Goal: Task Accomplishment & Management: Use online tool/utility

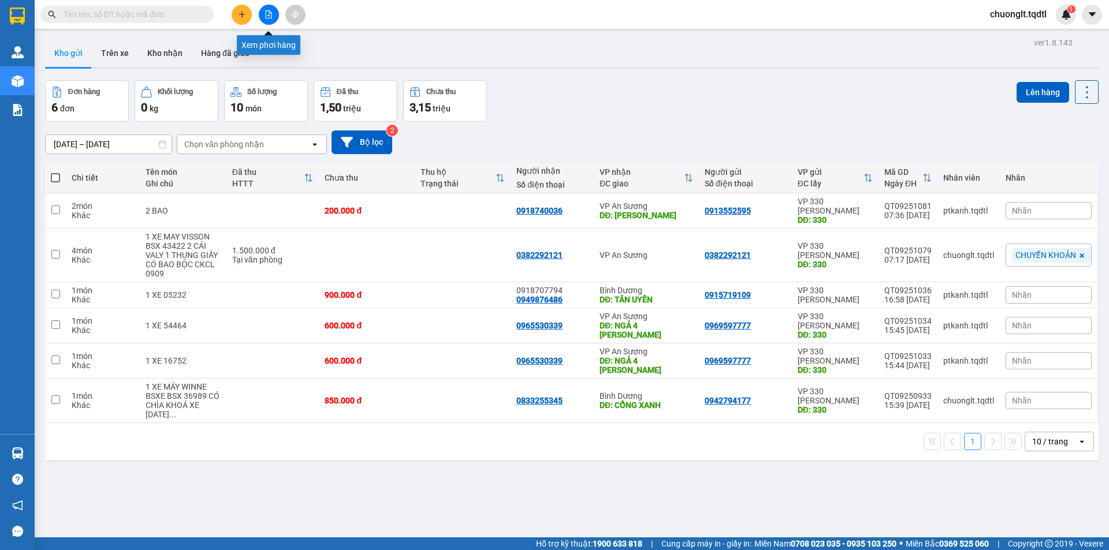
click at [269, 15] on icon "file-add" at bounding box center [268, 14] width 8 height 8
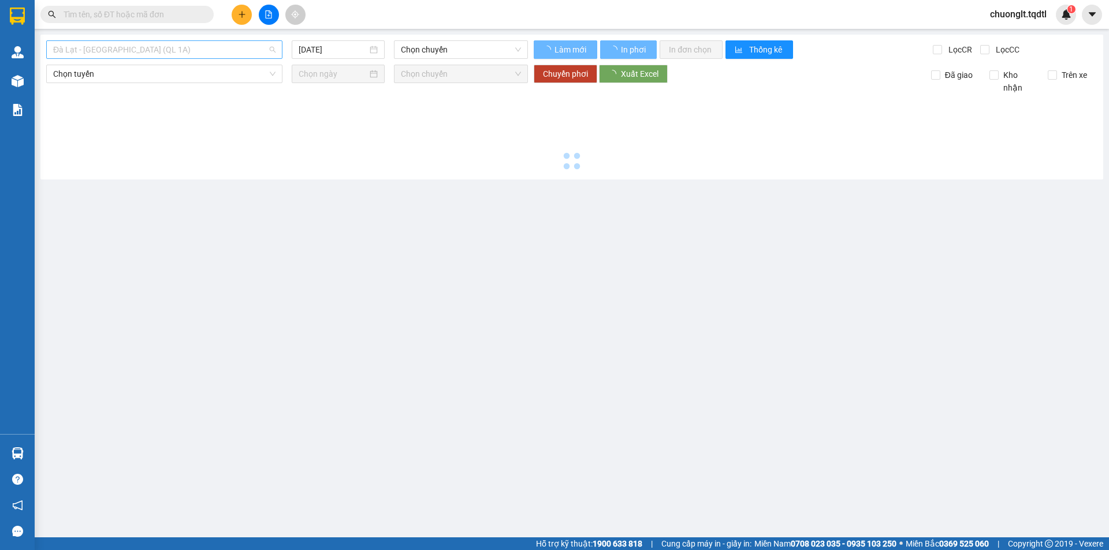
click at [216, 43] on span "Đà Lạt - [GEOGRAPHIC_DATA] (QL 1A)" at bounding box center [164, 49] width 222 height 17
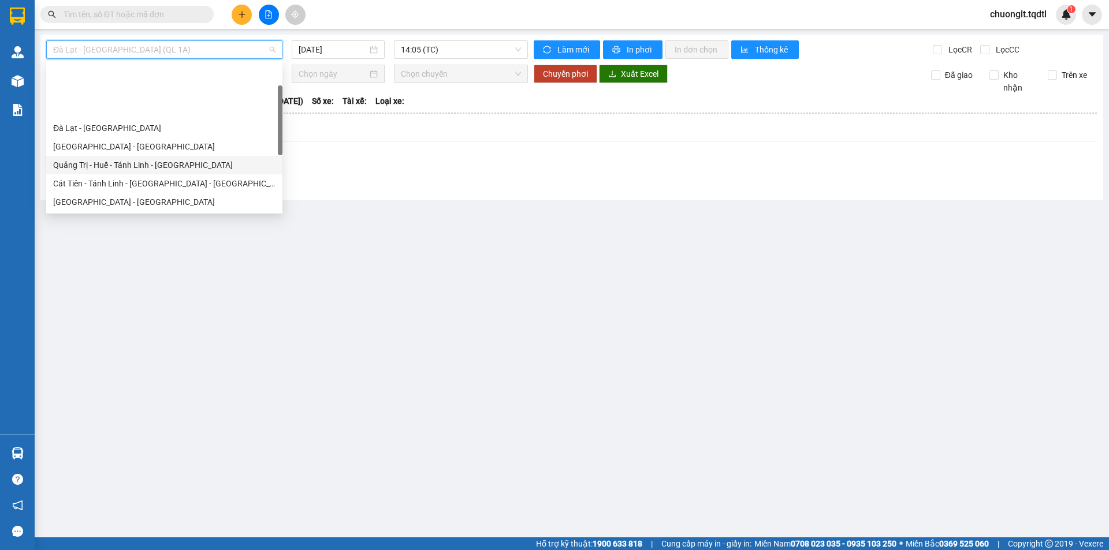
scroll to position [58, 0]
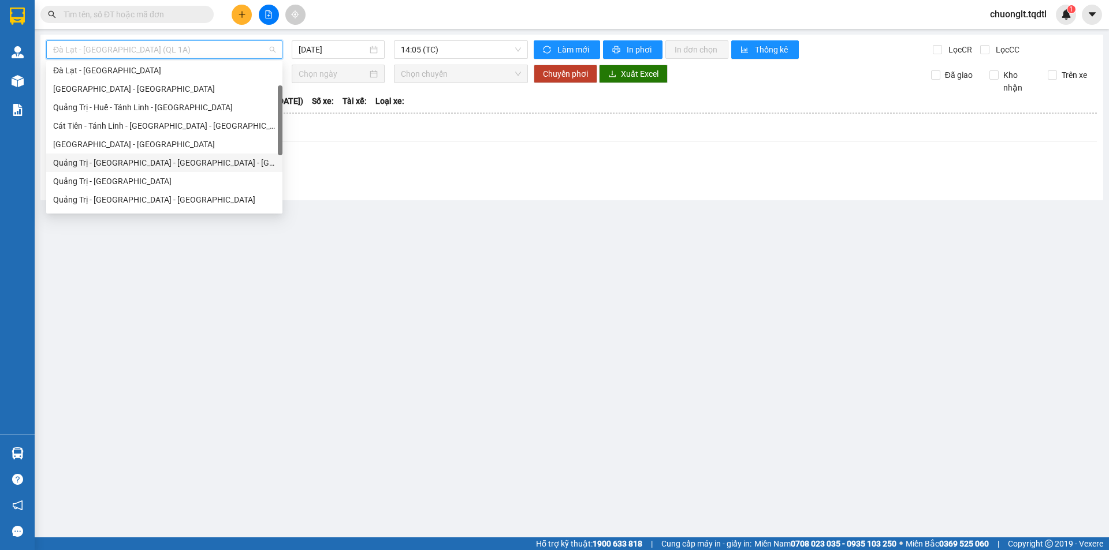
click at [133, 161] on div "Quảng Trị - [GEOGRAPHIC_DATA] - [GEOGRAPHIC_DATA] - [GEOGRAPHIC_DATA]" at bounding box center [164, 162] width 222 height 13
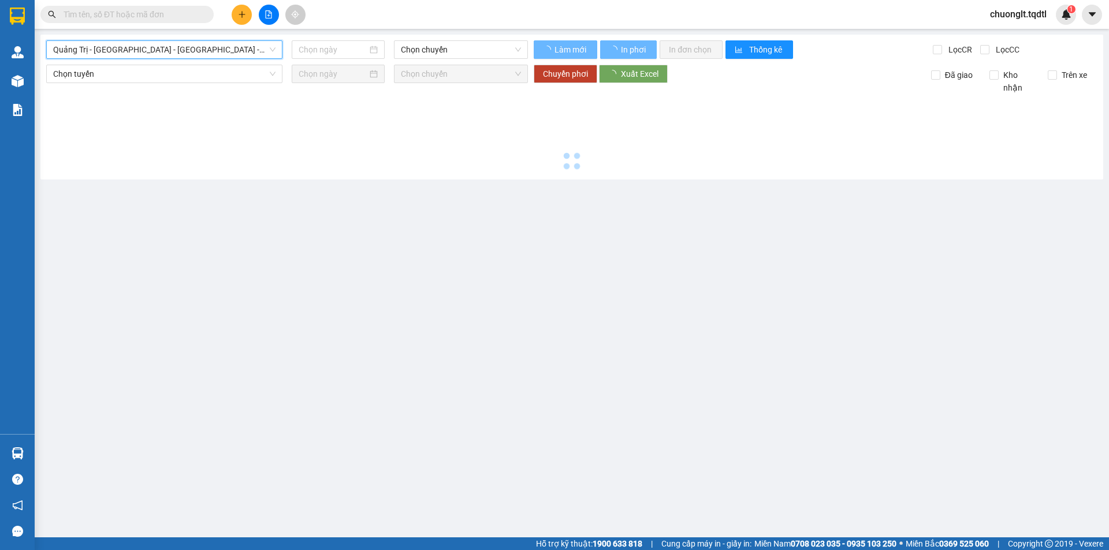
type input "[DATE]"
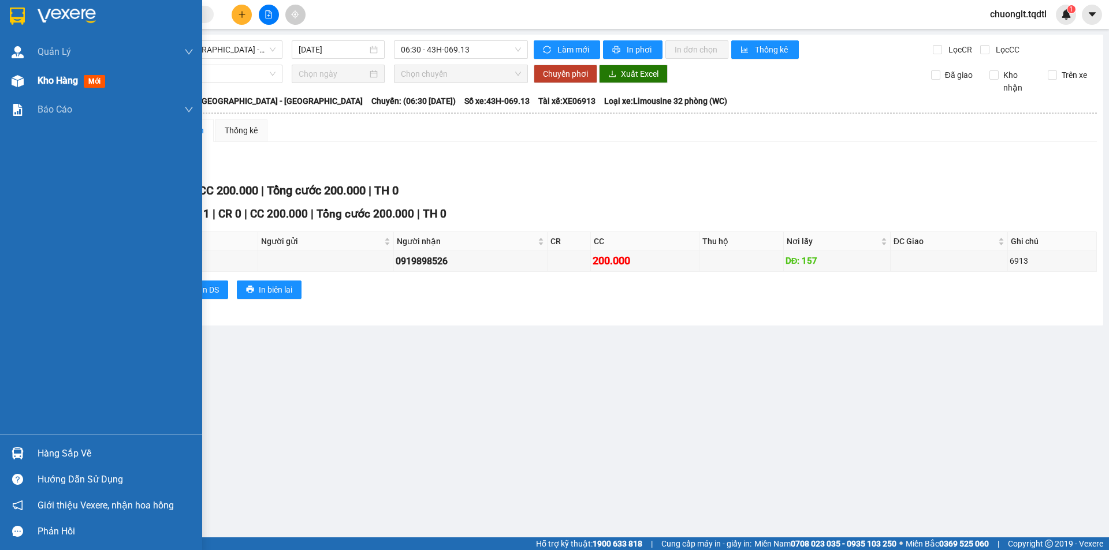
click at [43, 76] on span "Kho hàng" at bounding box center [58, 80] width 40 height 11
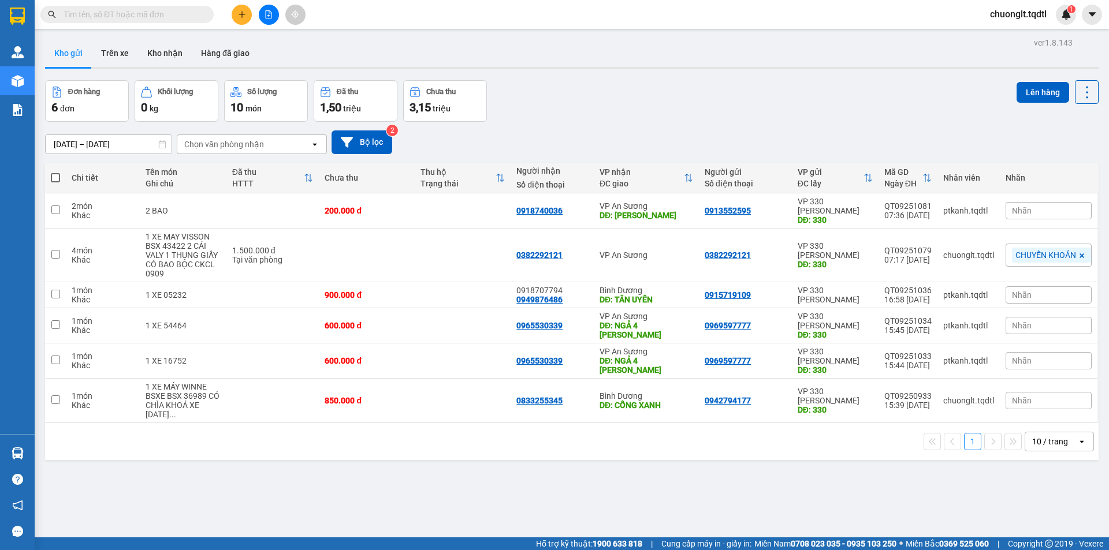
click at [243, 12] on icon "plus" at bounding box center [242, 14] width 8 height 8
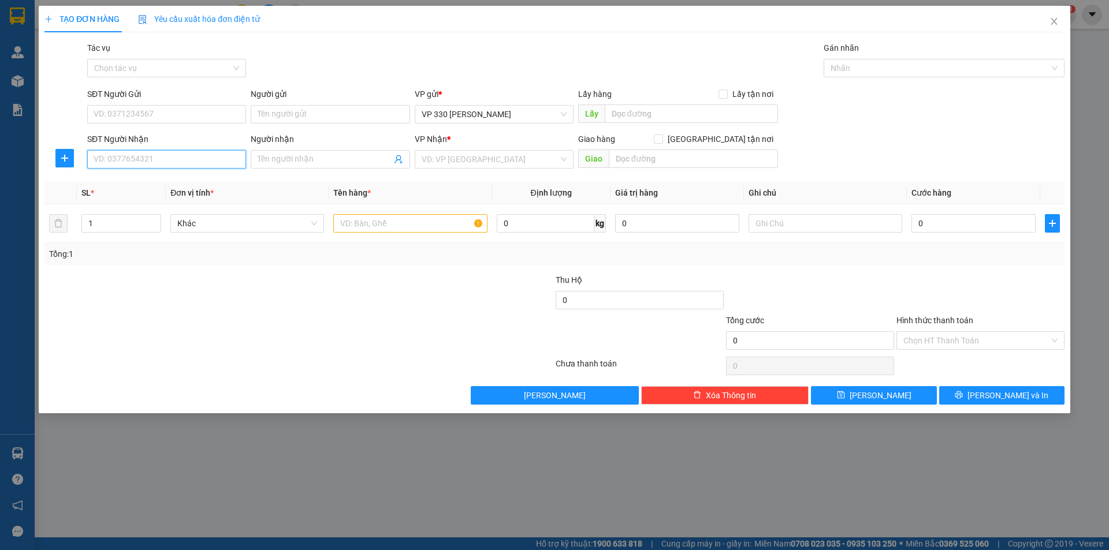
click at [122, 157] on input "SĐT Người Nhận" at bounding box center [166, 159] width 159 height 18
type input "0862897557"
click at [690, 115] on input "text" at bounding box center [691, 114] width 173 height 18
type input "3"
type input "6117DĐSG"
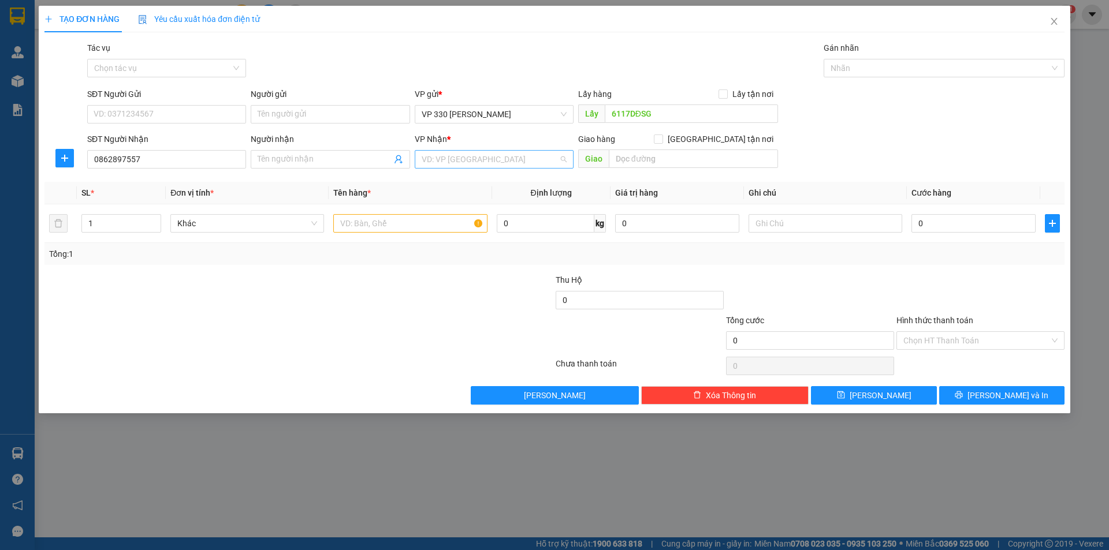
click at [530, 161] on input "search" at bounding box center [490, 159] width 137 height 17
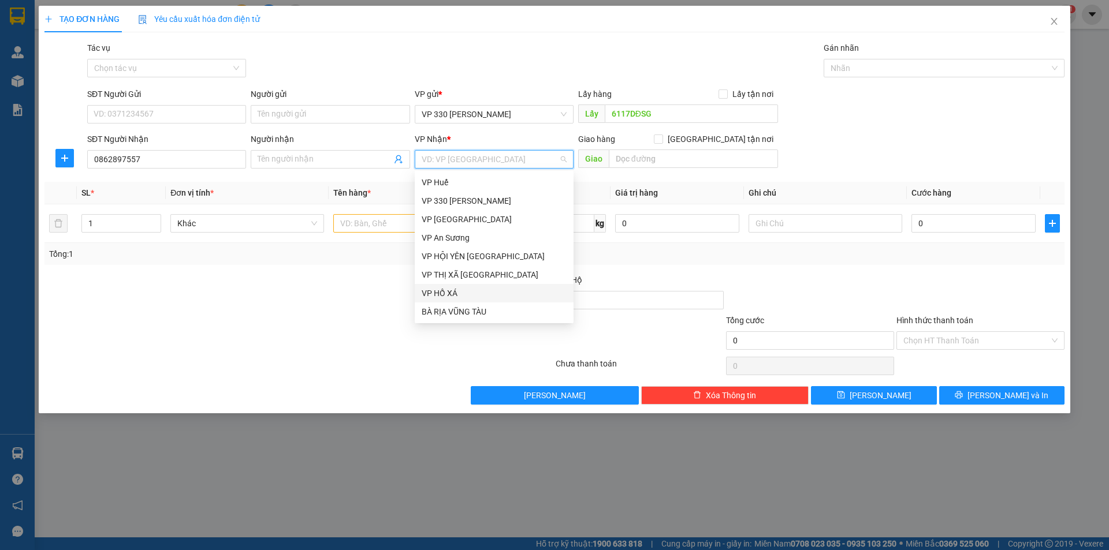
click at [490, 290] on div "VP HỒ XÁ" at bounding box center [494, 293] width 145 height 13
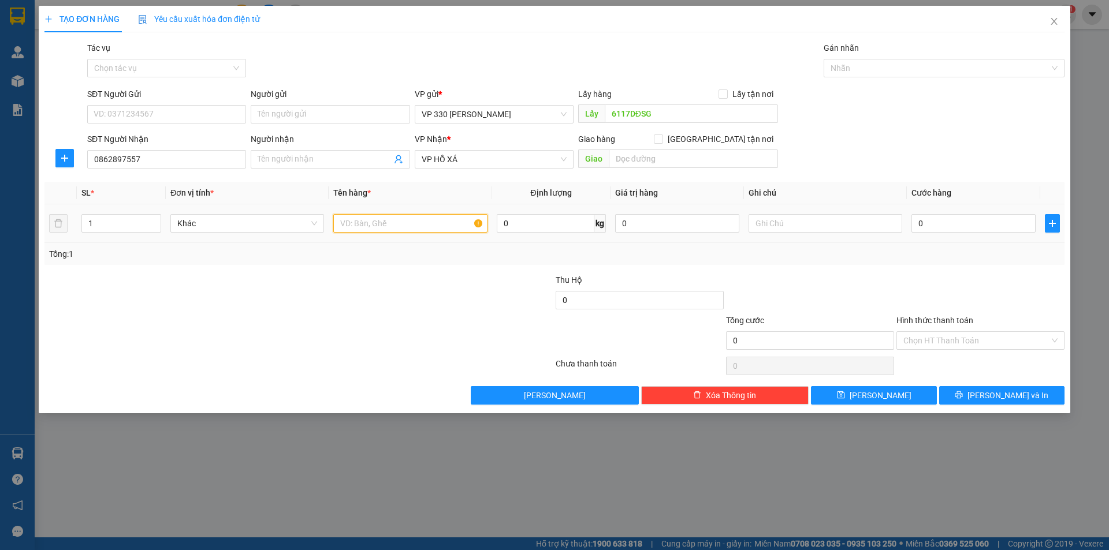
click at [435, 220] on input "text" at bounding box center [410, 223] width 154 height 18
type input "2 THÙNG SƠN"
type input "2"
click at [156, 219] on icon "up" at bounding box center [155, 221] width 4 height 4
click at [771, 223] on input "text" at bounding box center [825, 223] width 154 height 18
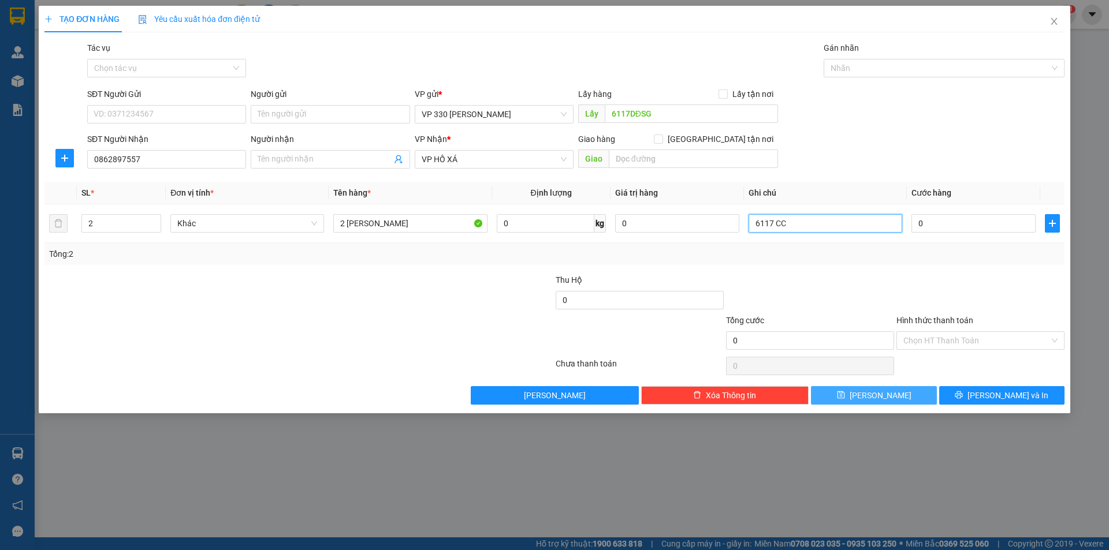
type input "6117 CC"
click at [845, 397] on icon "save" at bounding box center [841, 395] width 8 height 8
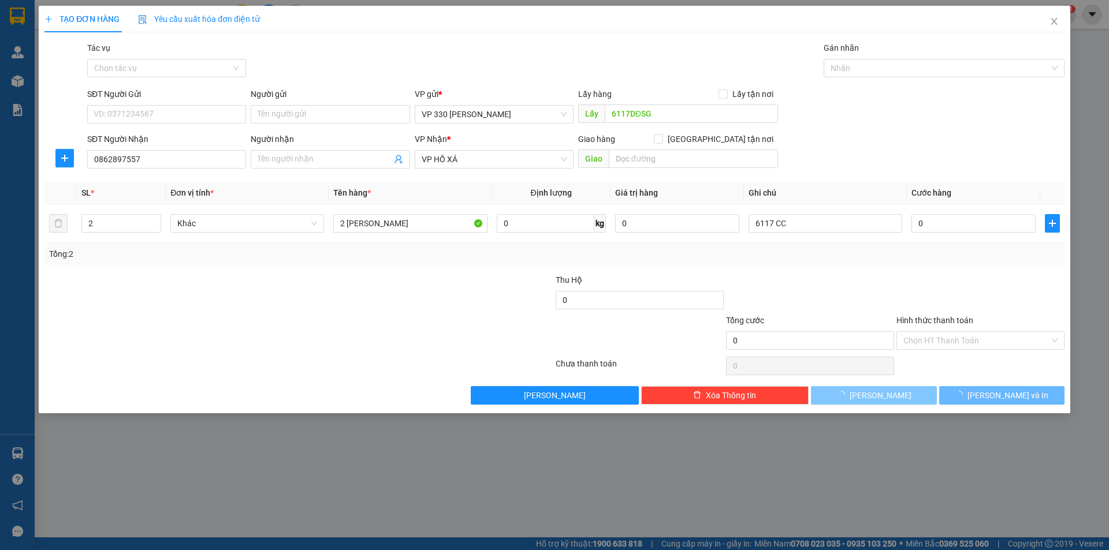
type input "1"
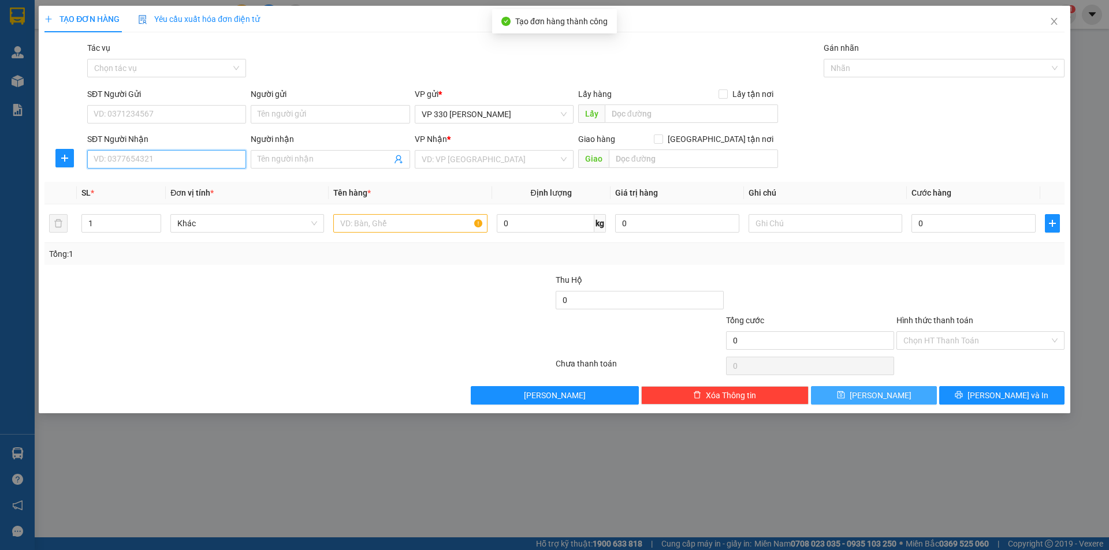
click at [133, 152] on input "SĐT Người Nhận" at bounding box center [166, 159] width 159 height 18
click at [369, 225] on input "text" at bounding box center [410, 223] width 154 height 18
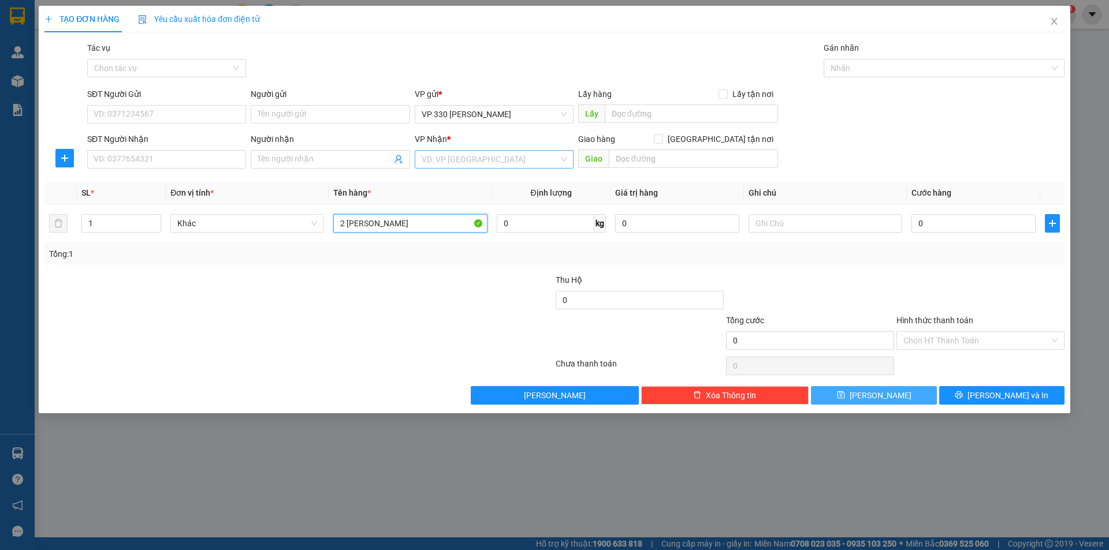
type input "2 THÙNG SƠN"
click at [476, 159] on input "search" at bounding box center [490, 159] width 137 height 17
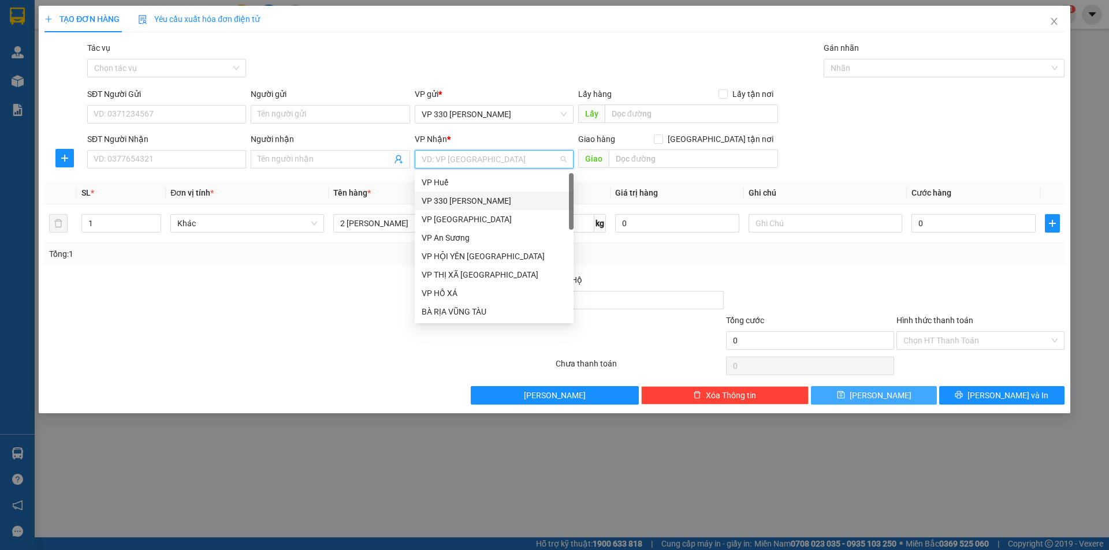
click at [475, 202] on div "VP 330 [PERSON_NAME]" at bounding box center [494, 201] width 145 height 13
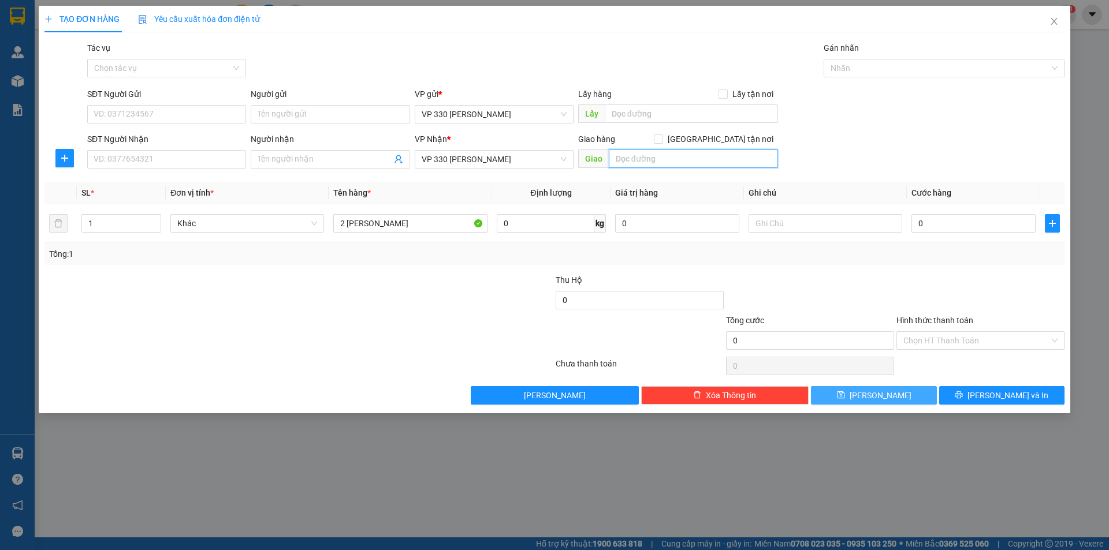
click at [661, 156] on input "text" at bounding box center [693, 159] width 169 height 18
type input "HÀ NỘI"
type input "2"
click at [151, 219] on span "up" at bounding box center [154, 220] width 7 height 7
click at [668, 118] on input "text" at bounding box center [691, 114] width 173 height 18
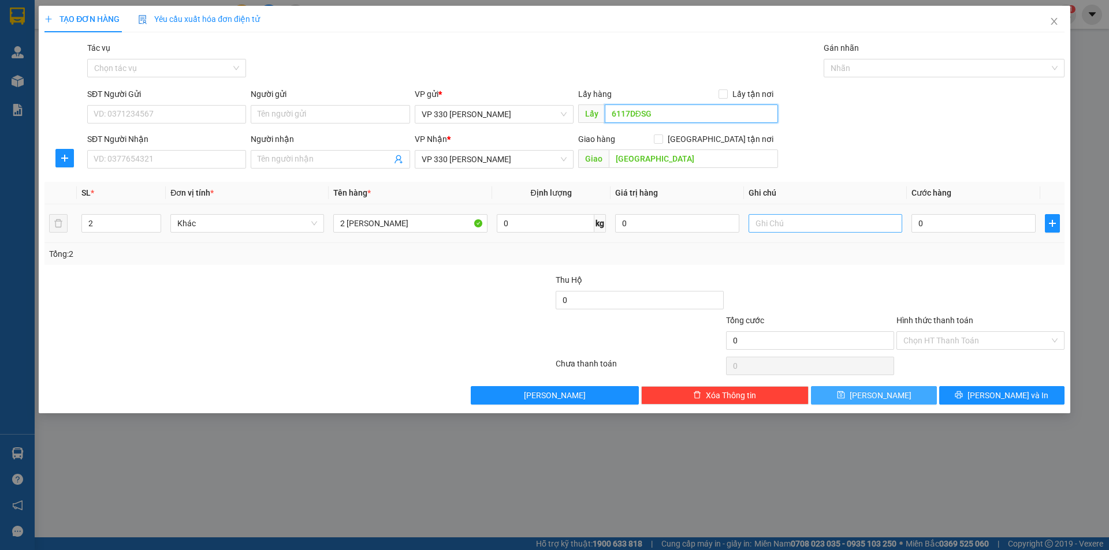
type input "6117DĐSG"
click at [827, 225] on input "text" at bounding box center [825, 223] width 154 height 18
type input "6117 CC"
click at [878, 393] on span "Lưu" at bounding box center [880, 395] width 62 height 13
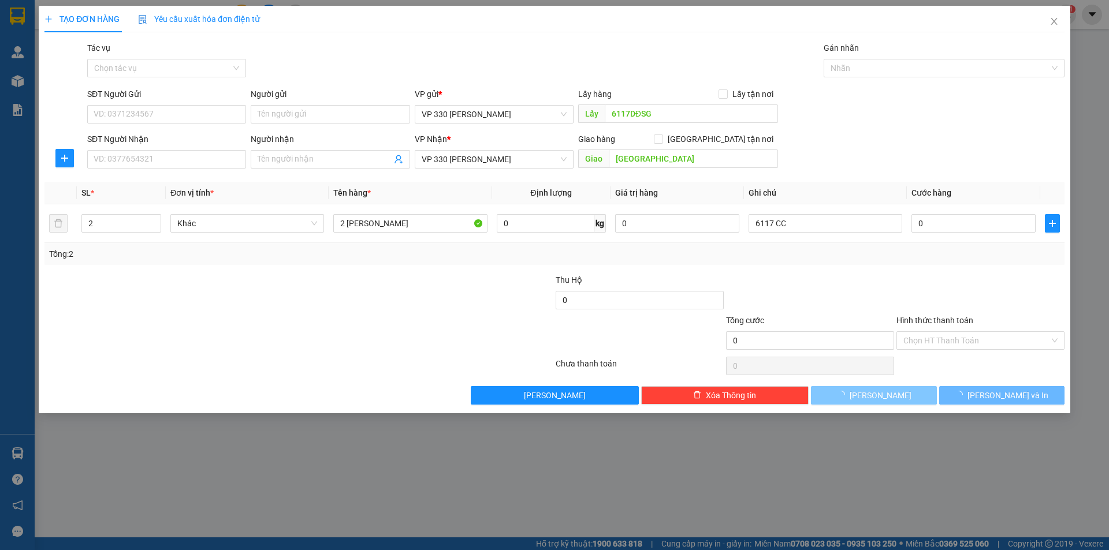
type input "1"
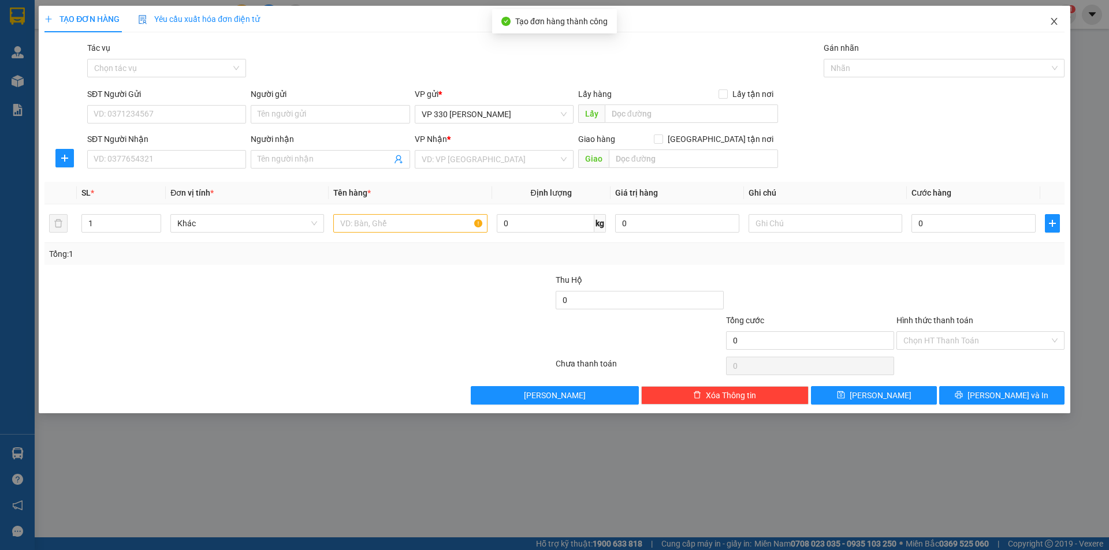
click at [1052, 20] on icon "close" at bounding box center [1053, 21] width 6 height 7
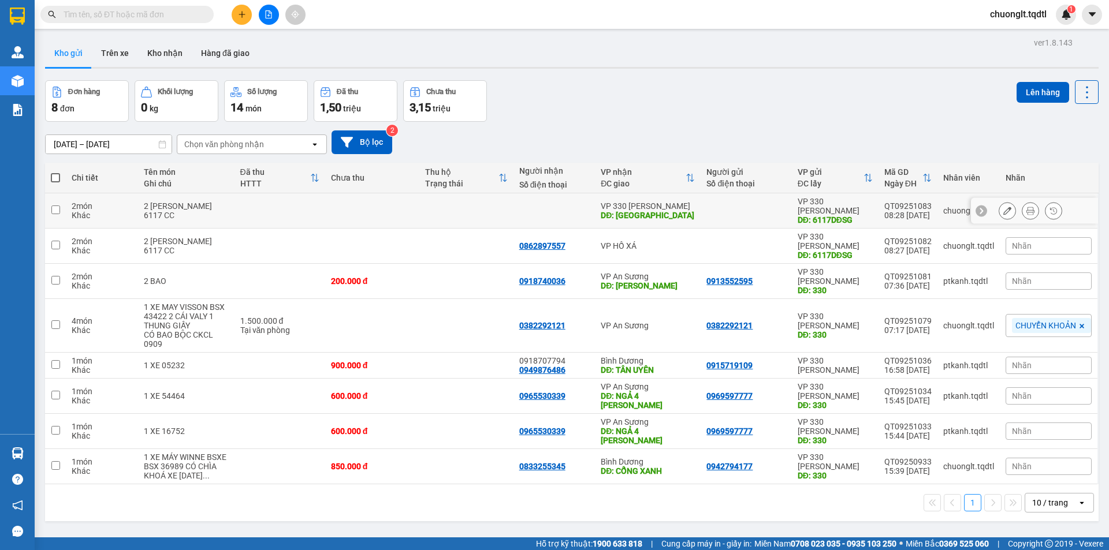
click at [62, 208] on td at bounding box center [55, 210] width 21 height 35
checkbox input "true"
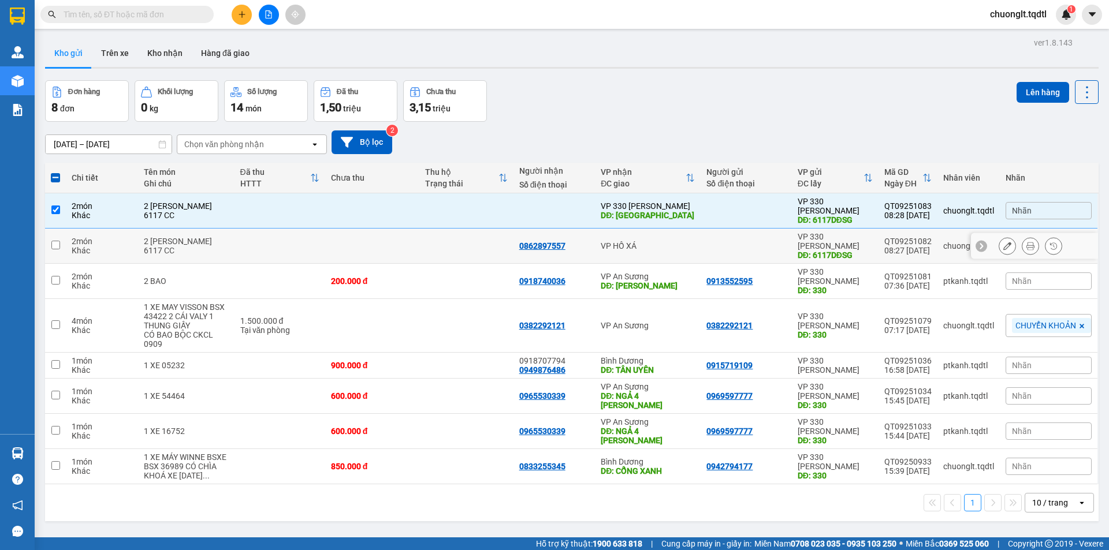
click at [54, 241] on input "checkbox" at bounding box center [55, 245] width 9 height 9
checkbox input "true"
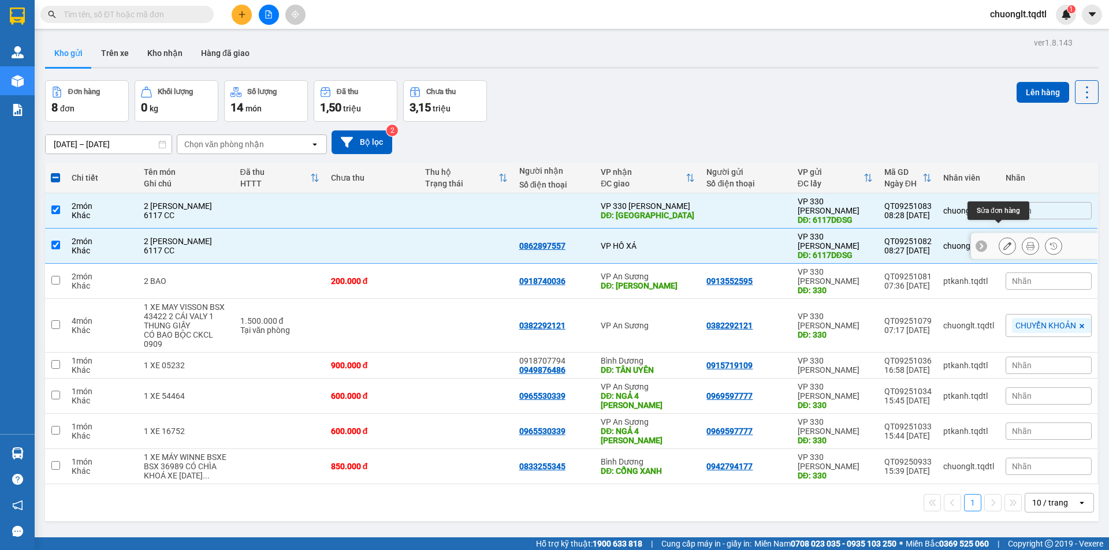
click at [1003, 242] on icon at bounding box center [1007, 246] width 8 height 8
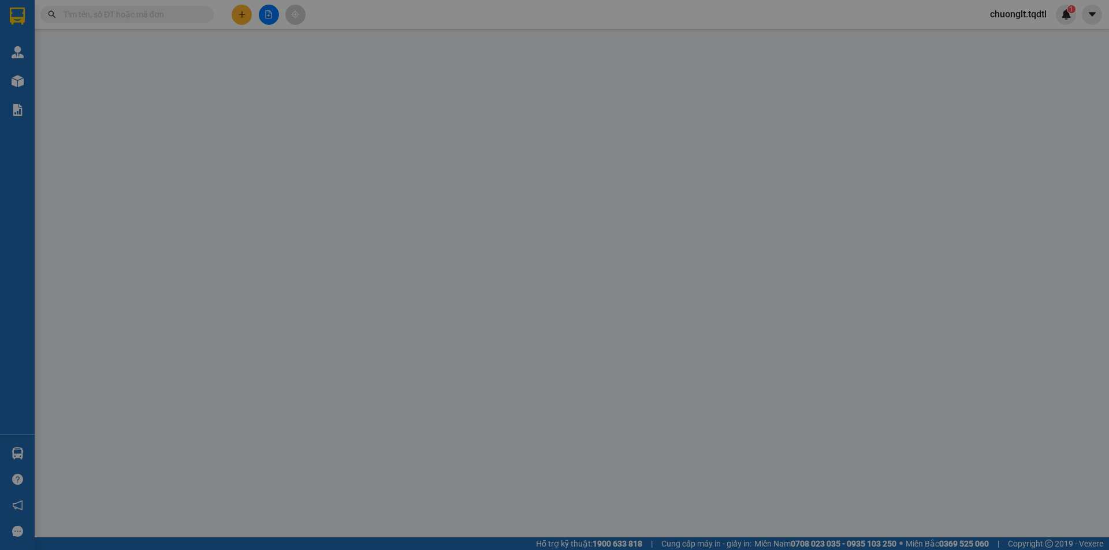
type input "6117DĐSG"
type input "0862897557"
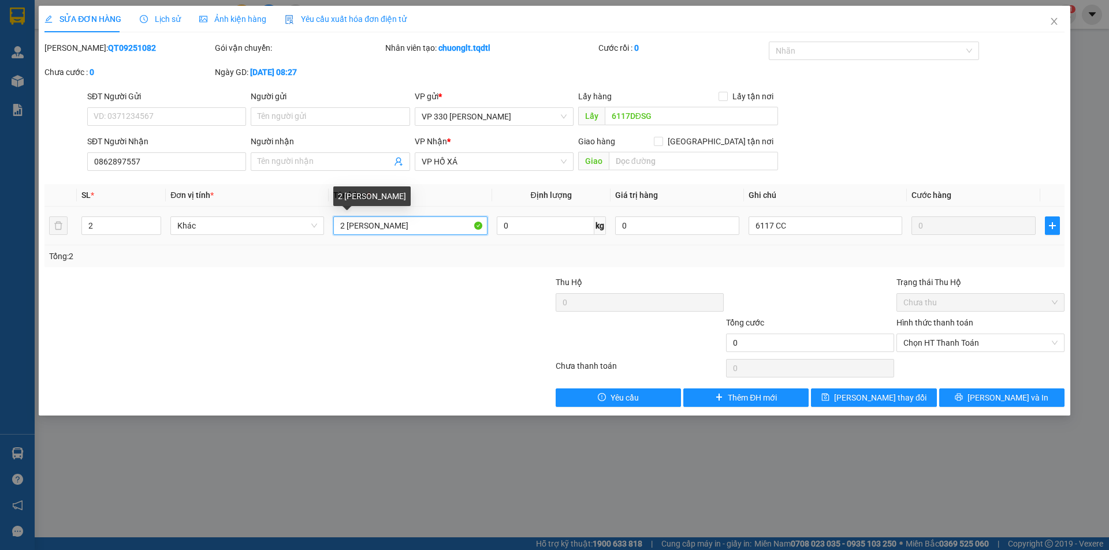
click at [412, 224] on input "2 THÙNG SƠN" at bounding box center [410, 226] width 154 height 18
type input "2"
type input "1 XỐP NHỎ"
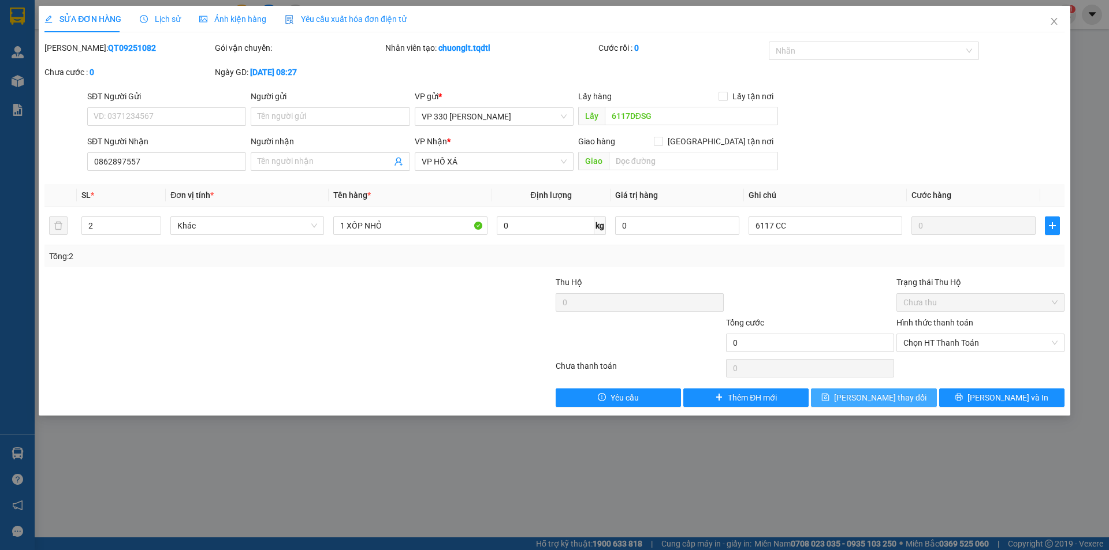
click at [848, 392] on button "Lưu thay đổi" at bounding box center [873, 398] width 125 height 18
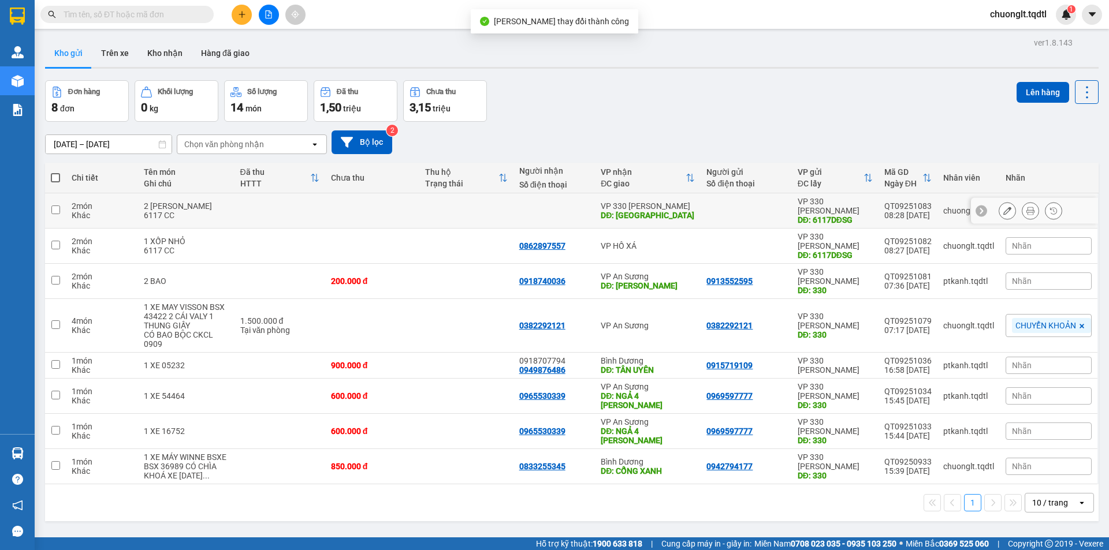
click at [57, 206] on input "checkbox" at bounding box center [55, 210] width 9 height 9
checkbox input "true"
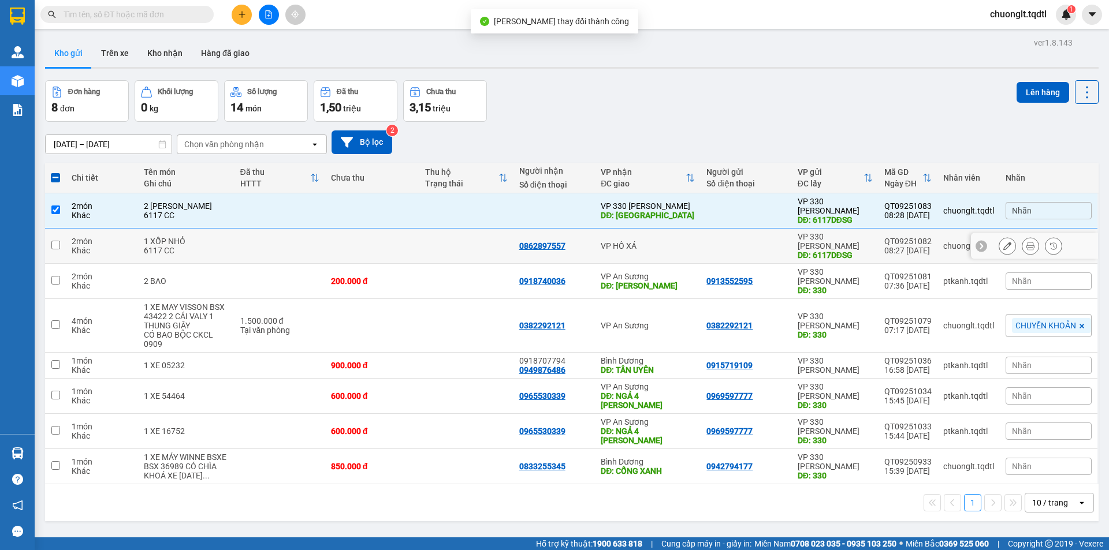
click at [58, 241] on input "checkbox" at bounding box center [55, 245] width 9 height 9
checkbox input "true"
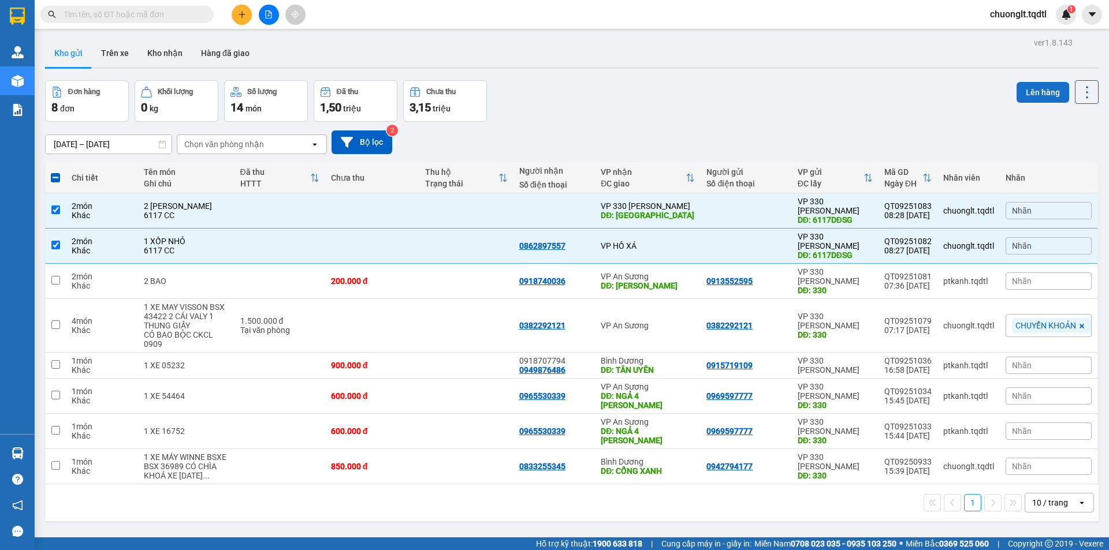
click at [1030, 95] on button "Lên hàng" at bounding box center [1042, 92] width 53 height 21
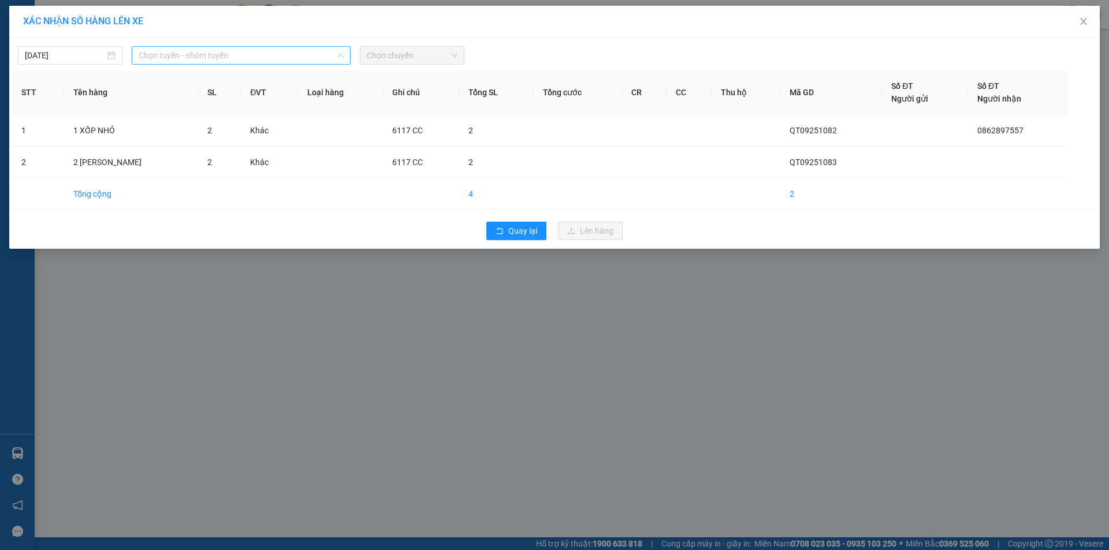
click at [251, 55] on span "Chọn tuyến - nhóm tuyến" at bounding box center [241, 55] width 205 height 17
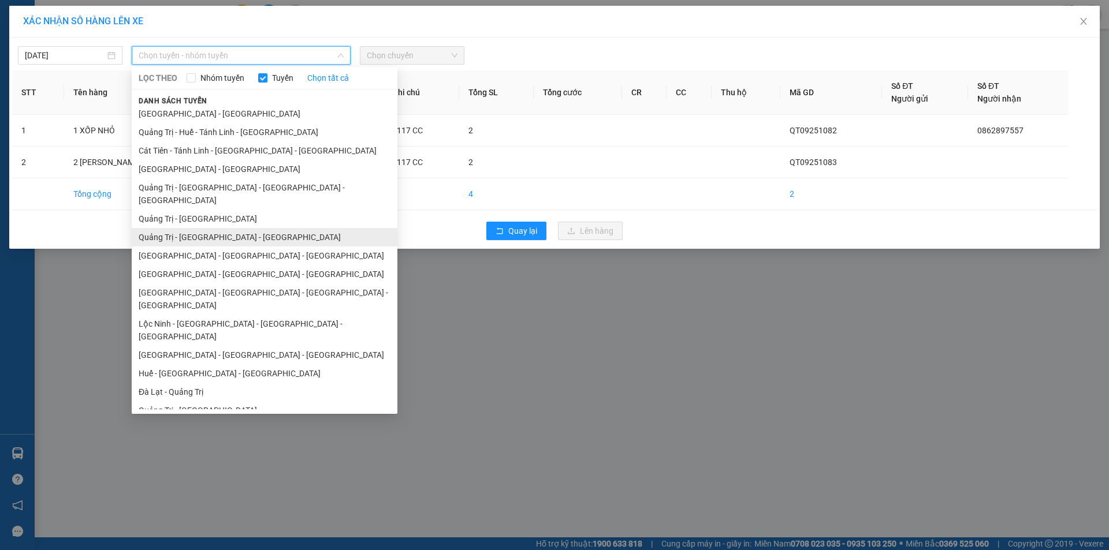
scroll to position [67, 0]
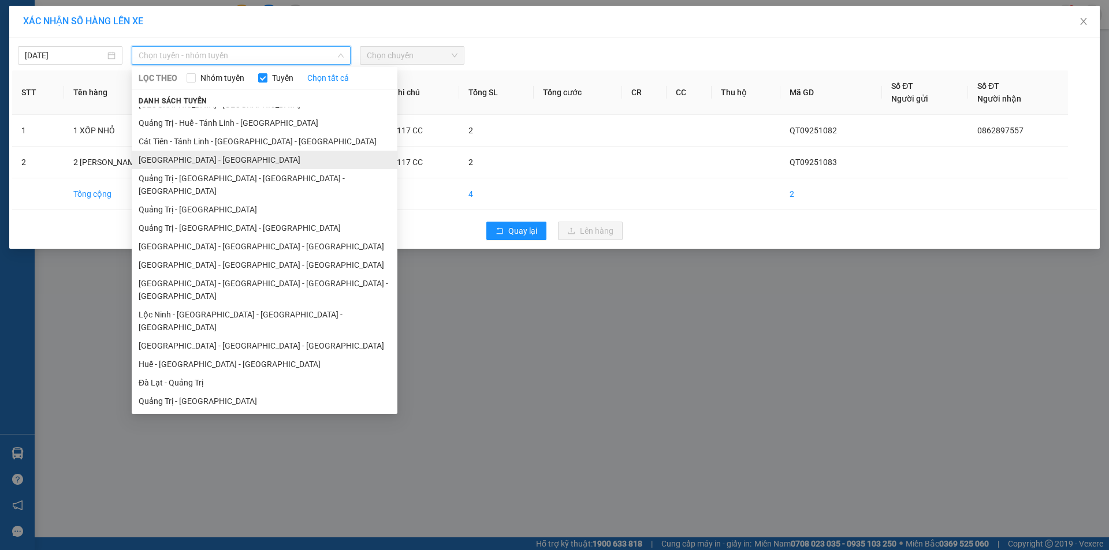
click at [206, 165] on li "[GEOGRAPHIC_DATA] - [GEOGRAPHIC_DATA]" at bounding box center [265, 160] width 266 height 18
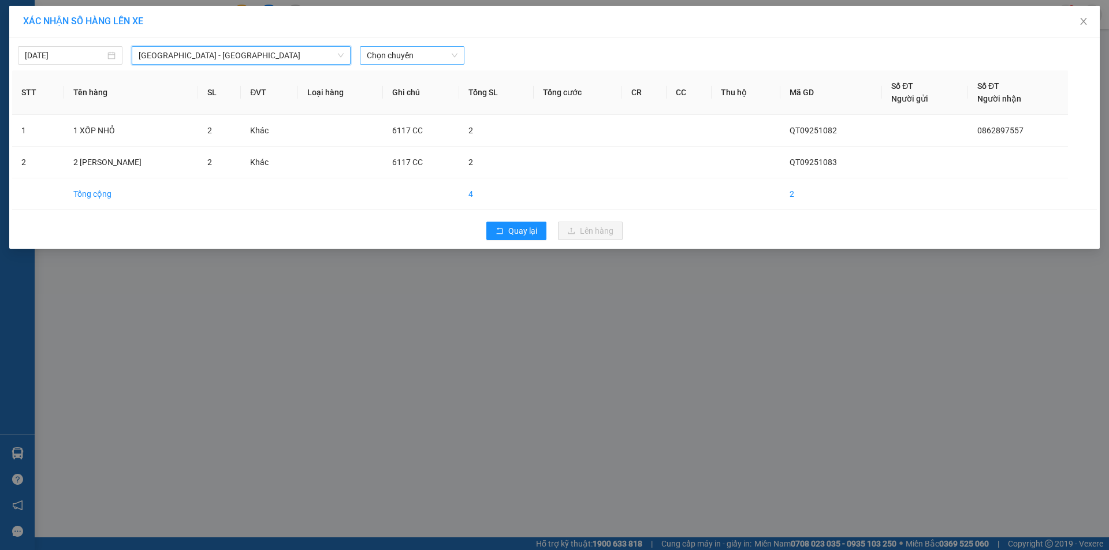
click at [423, 54] on span "Chọn chuyến" at bounding box center [412, 55] width 91 height 17
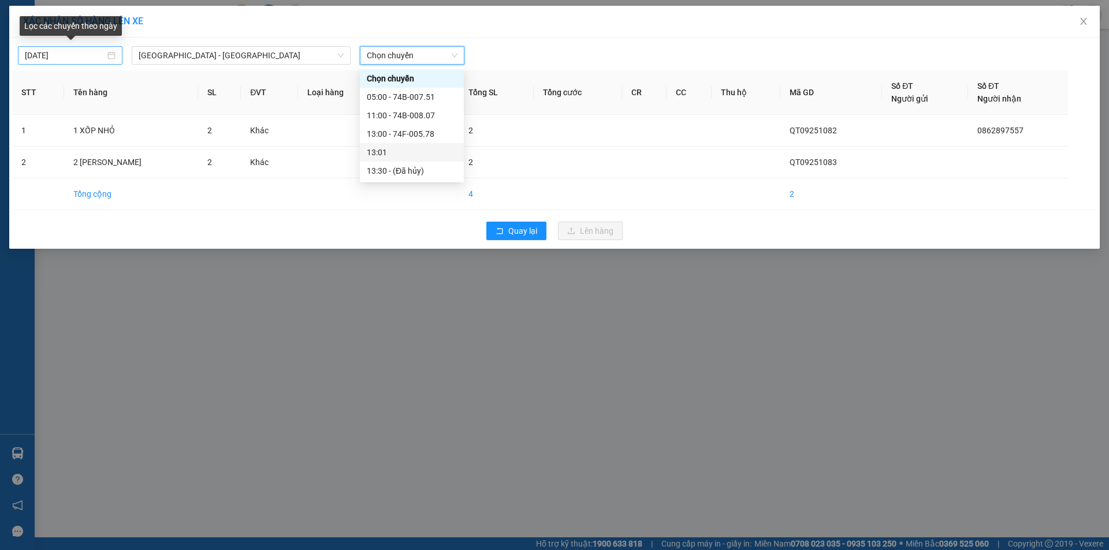
click at [108, 59] on div "[DATE]" at bounding box center [70, 55] width 91 height 13
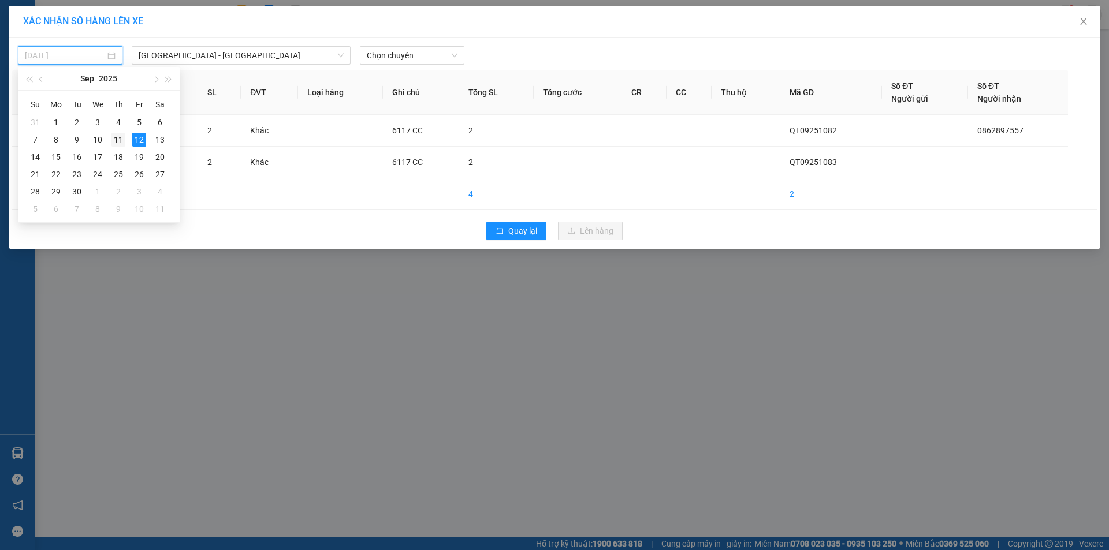
click at [120, 139] on div "11" at bounding box center [118, 140] width 14 height 14
type input "11/09/2025"
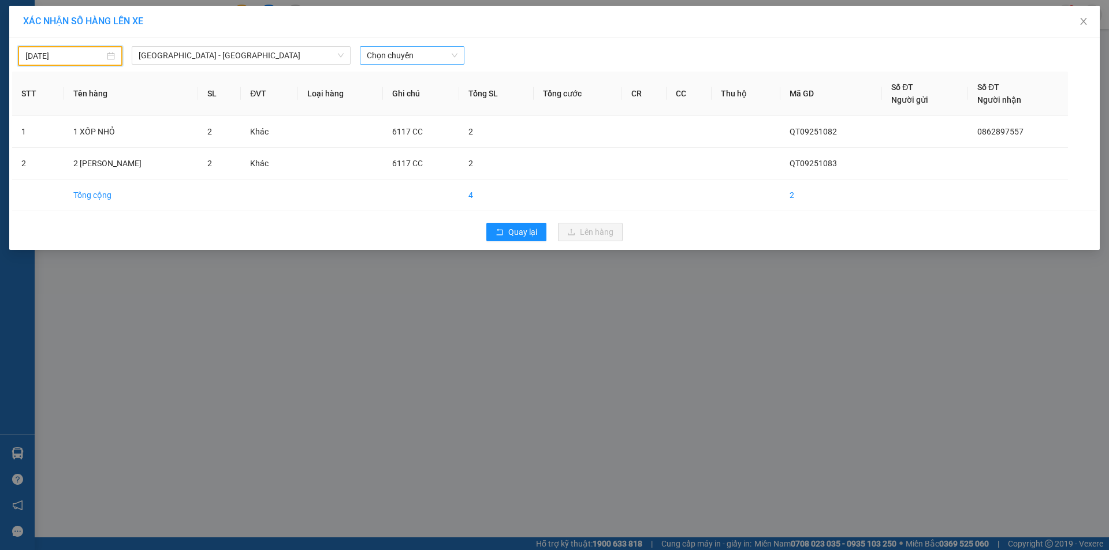
click at [421, 55] on span "Chọn chuyến" at bounding box center [412, 55] width 91 height 17
click at [260, 54] on span "[GEOGRAPHIC_DATA] - [GEOGRAPHIC_DATA]" at bounding box center [241, 55] width 205 height 17
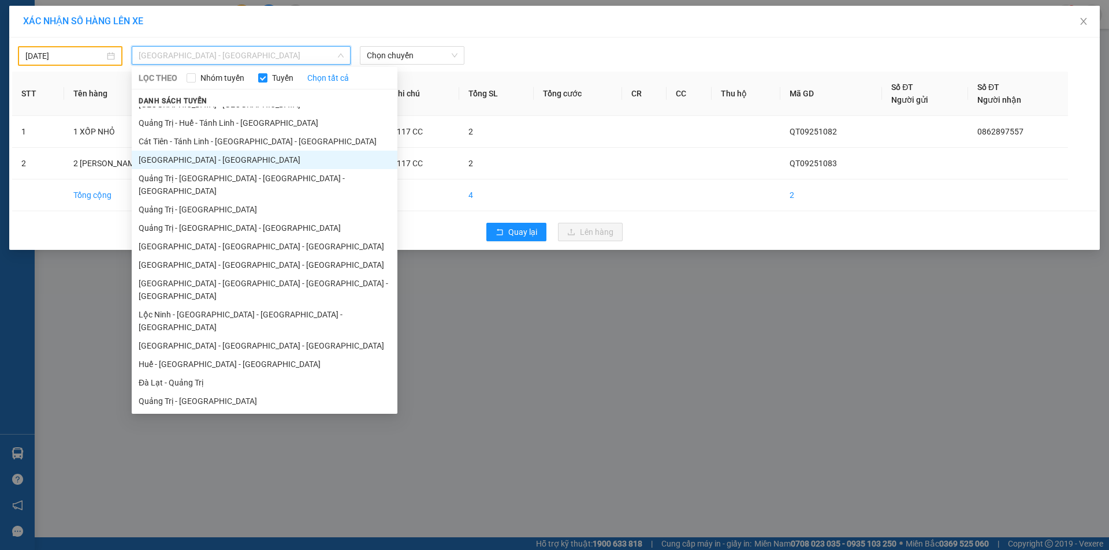
click at [211, 442] on li "Bình Phước - [GEOGRAPHIC_DATA] - [GEOGRAPHIC_DATA]" at bounding box center [265, 451] width 266 height 18
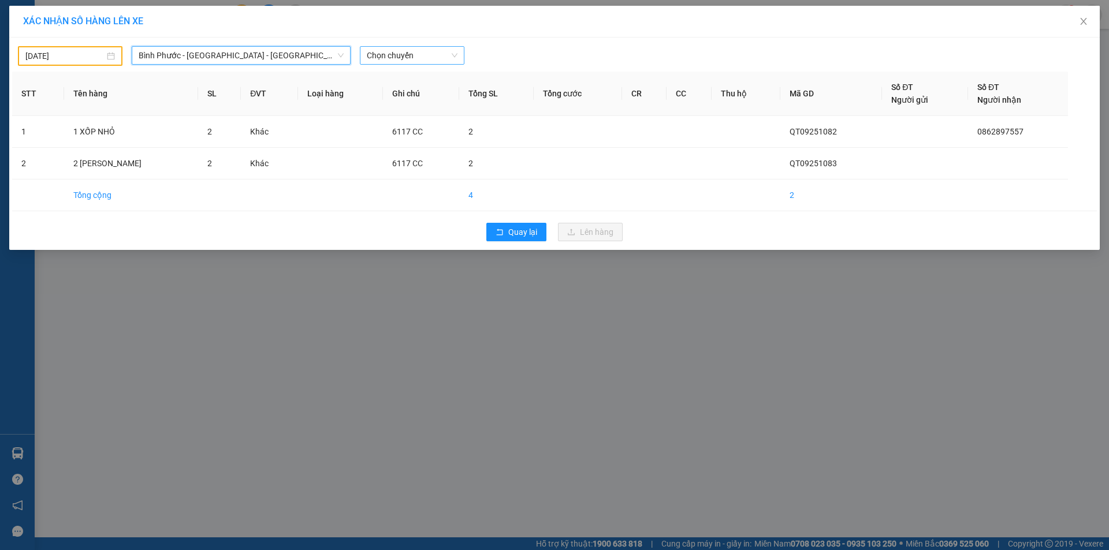
click at [427, 51] on span "Chọn chuyến" at bounding box center [412, 55] width 91 height 17
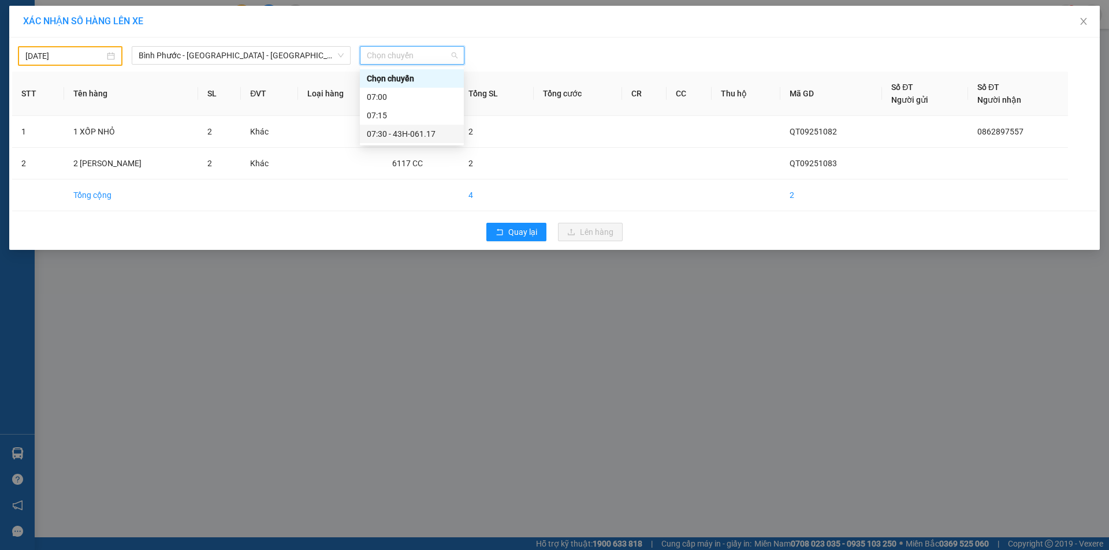
click at [417, 135] on div "07:30 - 43H-061.17" at bounding box center [412, 134] width 90 height 13
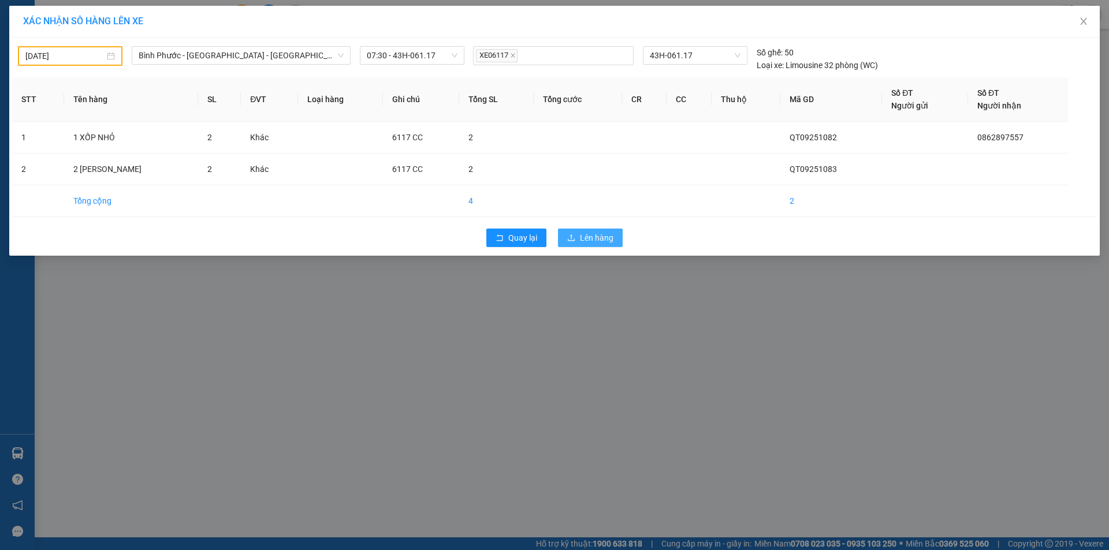
click at [572, 236] on icon "upload" at bounding box center [571, 238] width 8 height 8
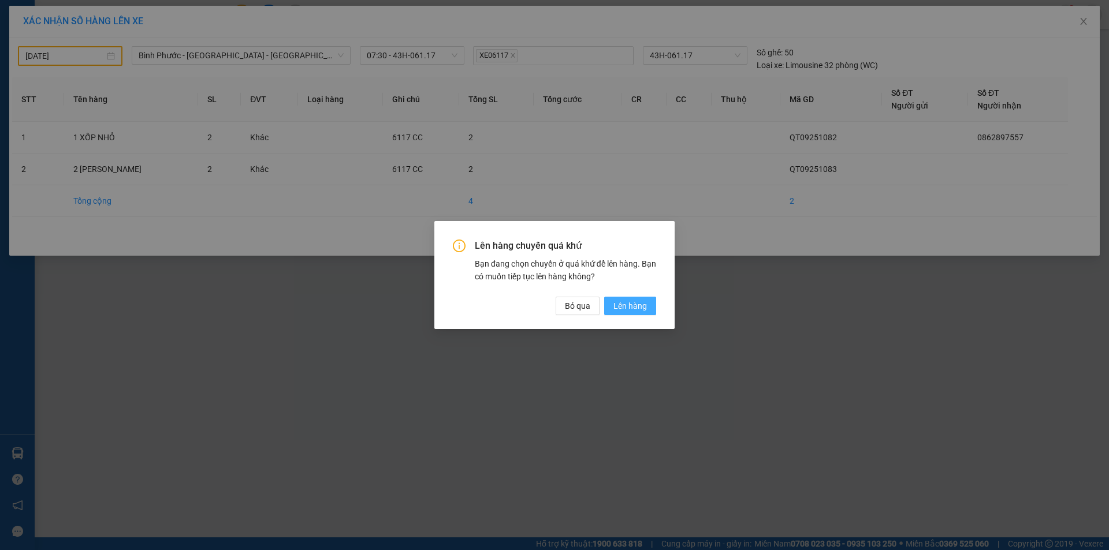
click at [612, 305] on button "Lên hàng" at bounding box center [630, 306] width 52 height 18
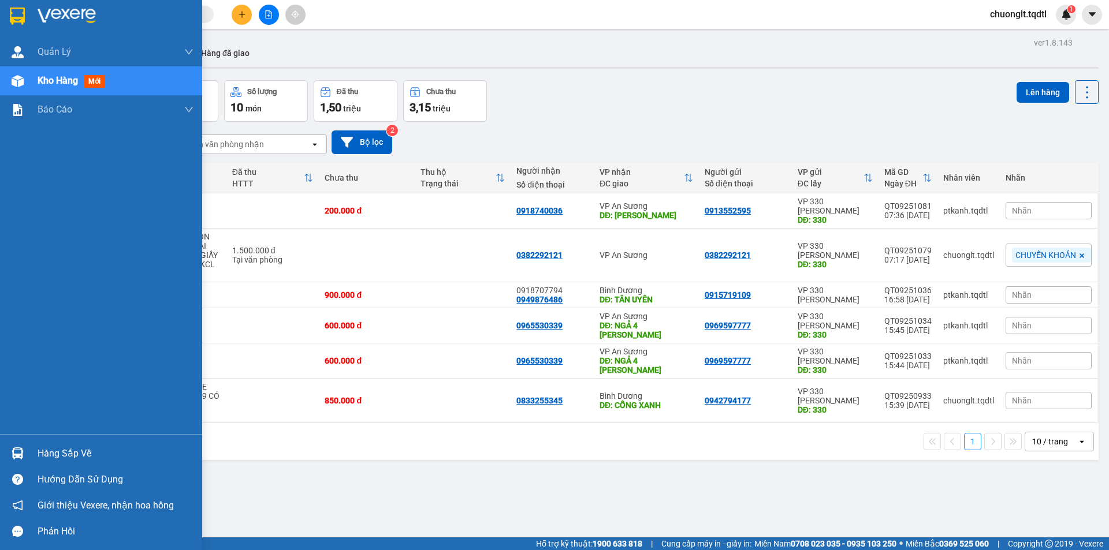
click at [65, 448] on div "Hàng sắp về" at bounding box center [116, 453] width 156 height 17
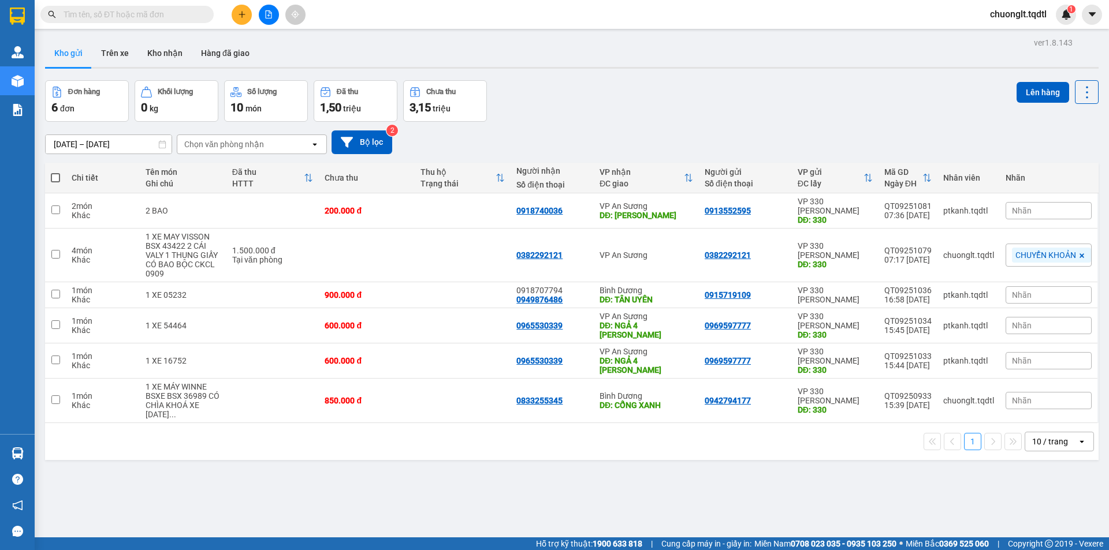
click at [609, 453] on section "Kết quả tìm kiếm ( 0 ) Bộ lọc No Data chuonglt.tqdtl 1 Quản Lý Quản lý khách hà…" at bounding box center [554, 275] width 1109 height 550
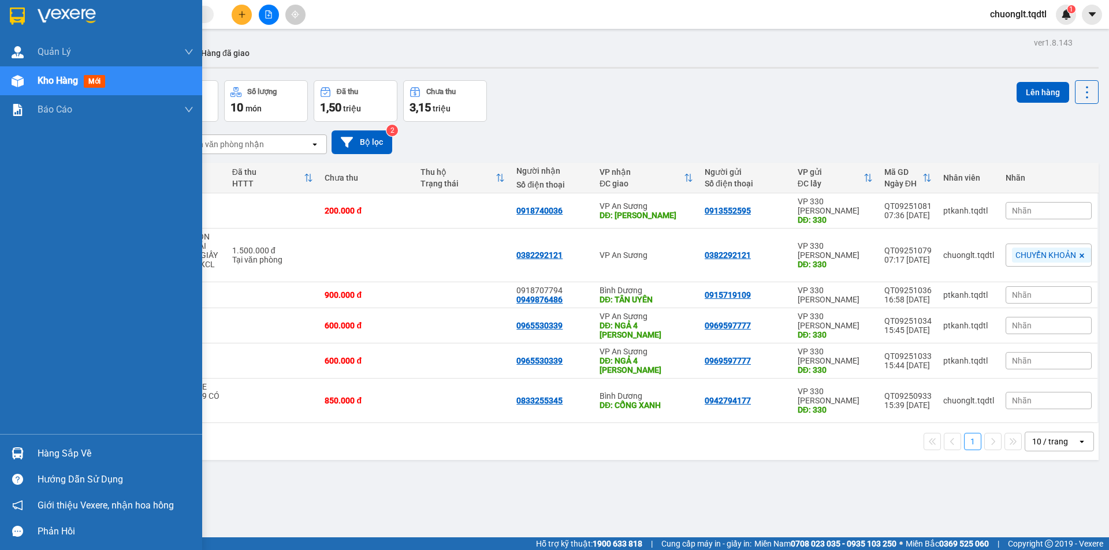
click at [46, 445] on div "Hàng sắp về" at bounding box center [116, 453] width 156 height 17
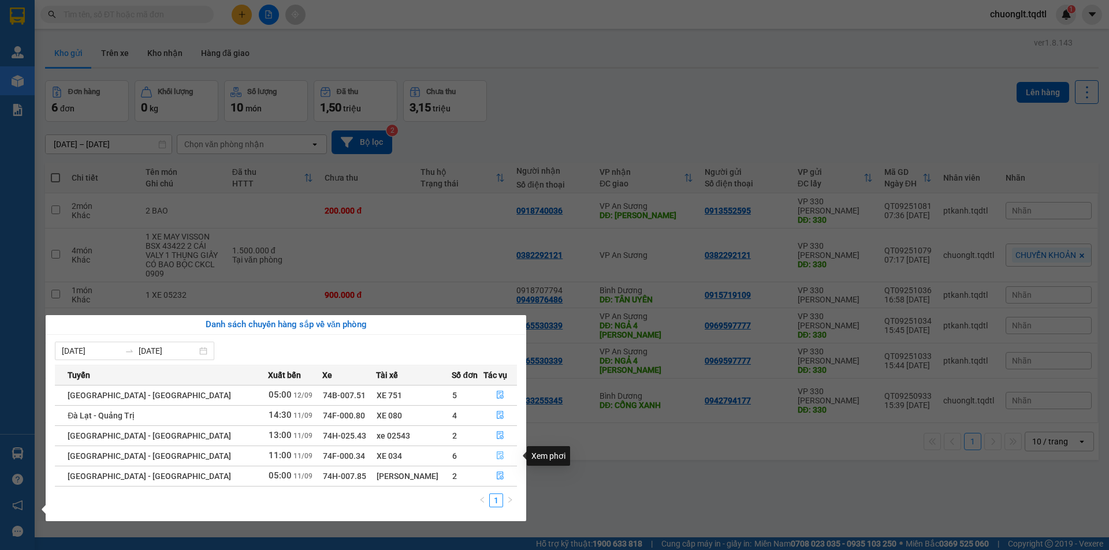
click at [497, 458] on icon "file-done" at bounding box center [500, 456] width 7 height 8
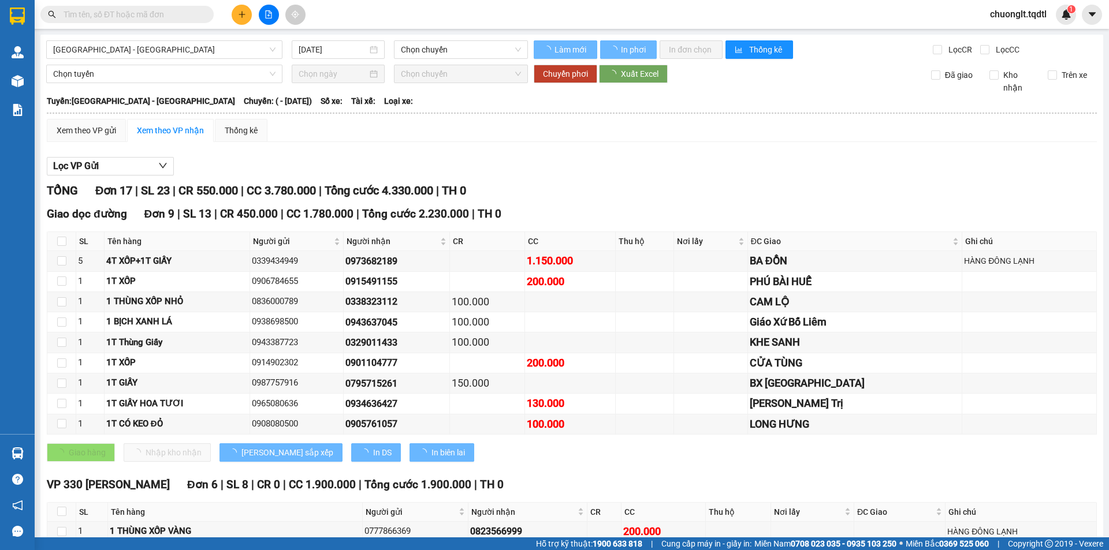
type input "11/09/2025"
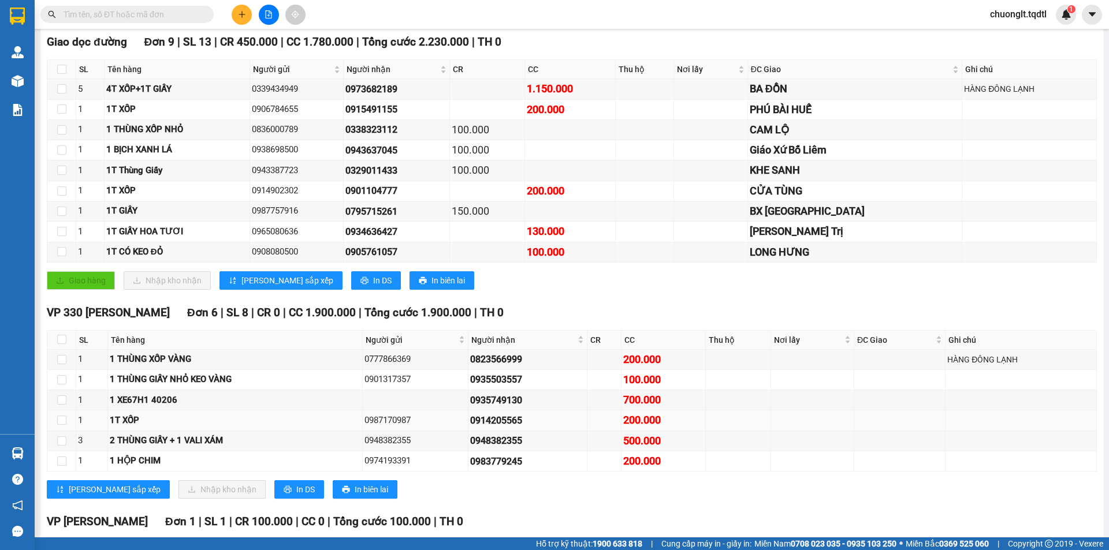
scroll to position [289, 0]
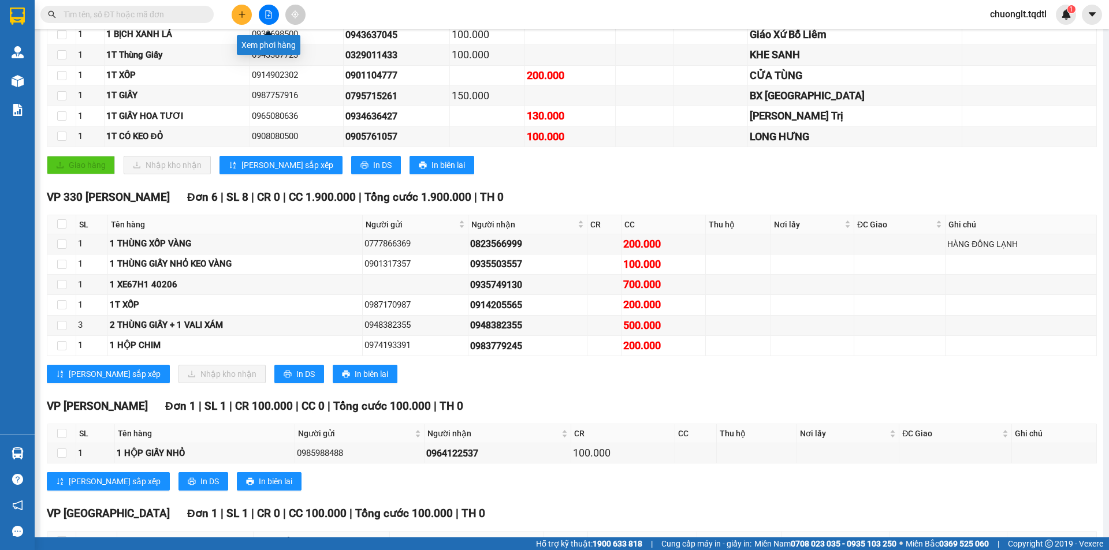
click at [260, 17] on button at bounding box center [269, 15] width 20 height 20
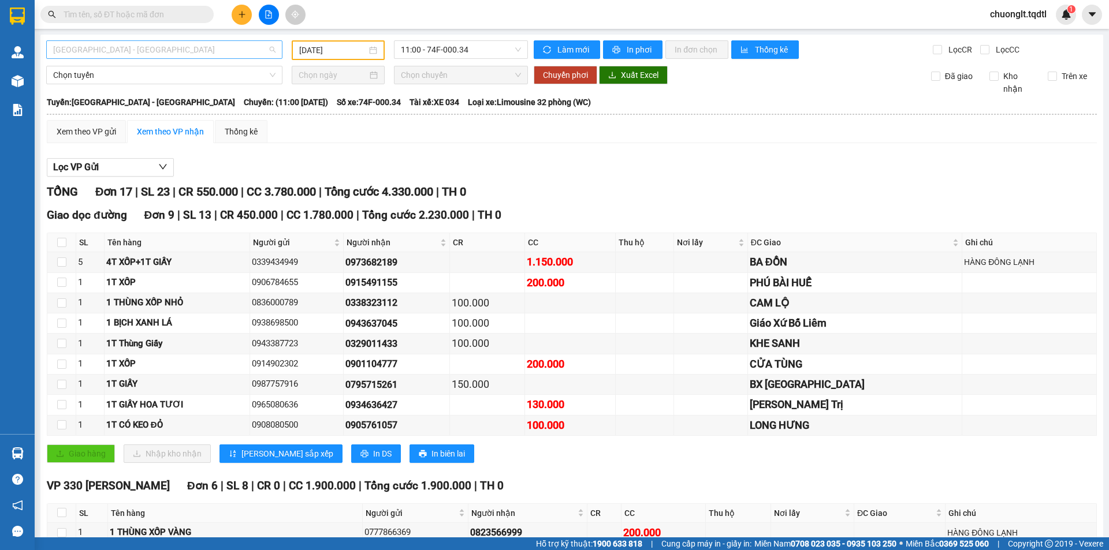
click at [212, 52] on span "[GEOGRAPHIC_DATA] - [GEOGRAPHIC_DATA]" at bounding box center [164, 49] width 222 height 17
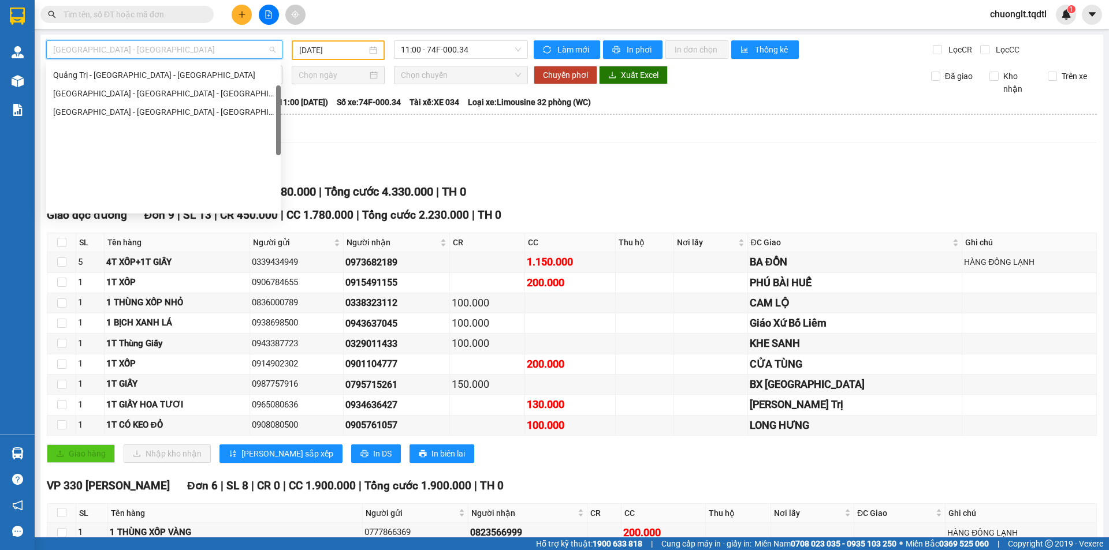
scroll to position [67, 0]
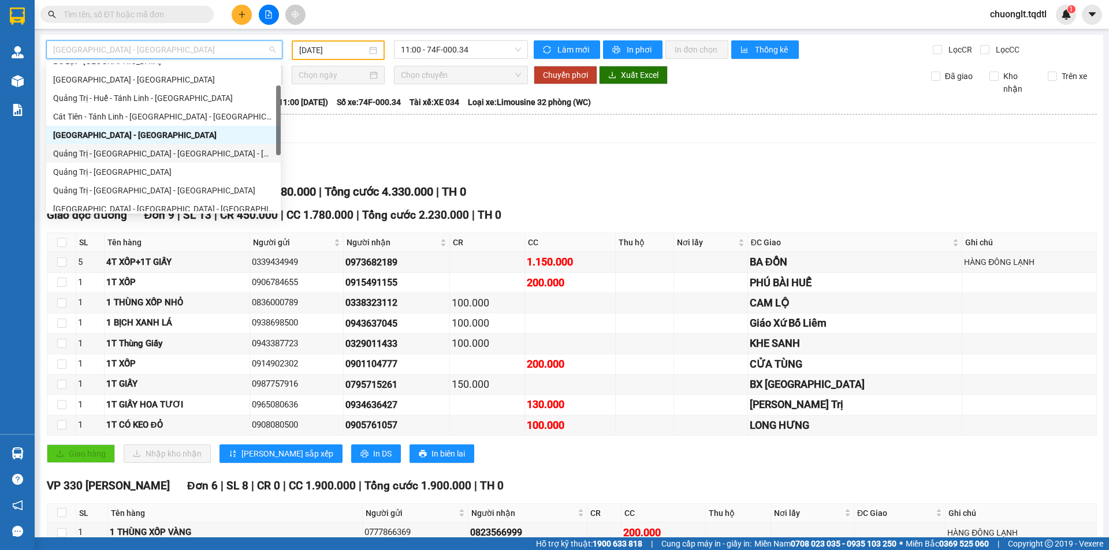
click at [176, 148] on div "Quảng Trị - [GEOGRAPHIC_DATA] - [GEOGRAPHIC_DATA] - [GEOGRAPHIC_DATA]" at bounding box center [163, 153] width 221 height 13
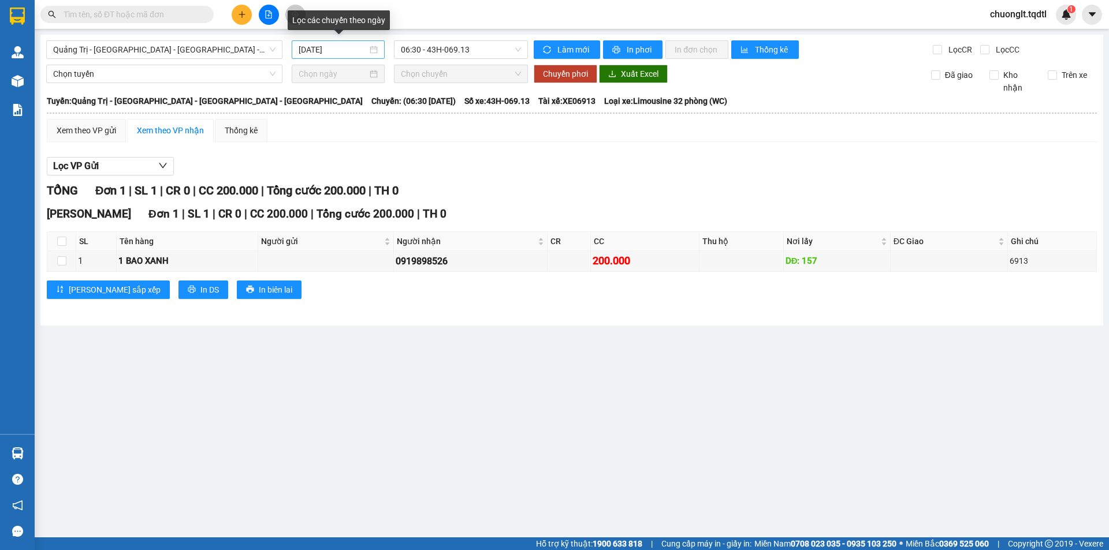
click at [374, 50] on div "[DATE]" at bounding box center [338, 49] width 79 height 13
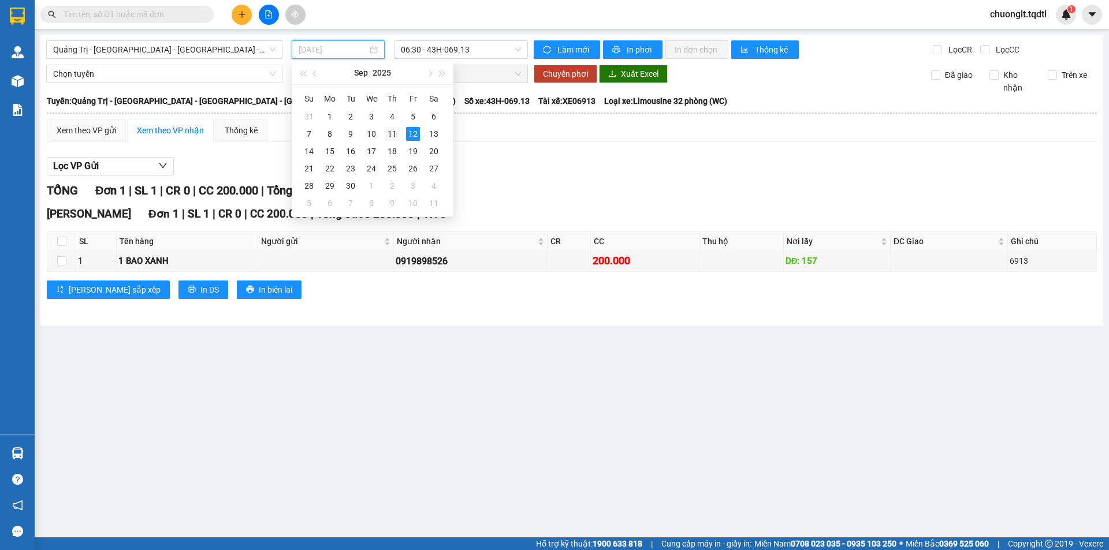
click at [394, 128] on div "11" at bounding box center [392, 134] width 14 height 14
type input "11/09/2025"
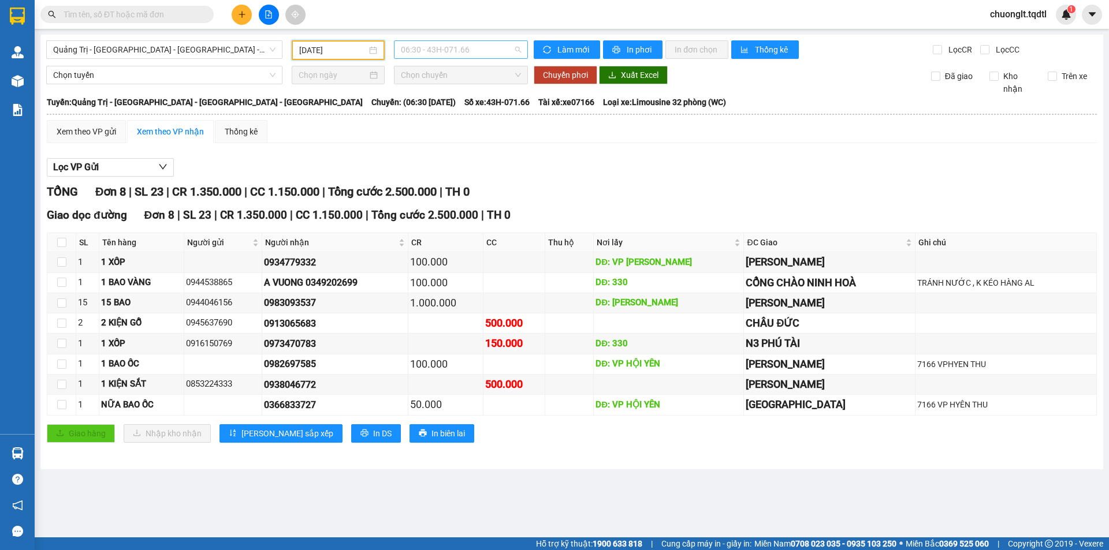
click at [478, 43] on span "06:30 - 43H-071.66" at bounding box center [461, 49] width 120 height 17
click at [464, 130] on div "14:06 - 43H-072.36" at bounding box center [446, 128] width 90 height 13
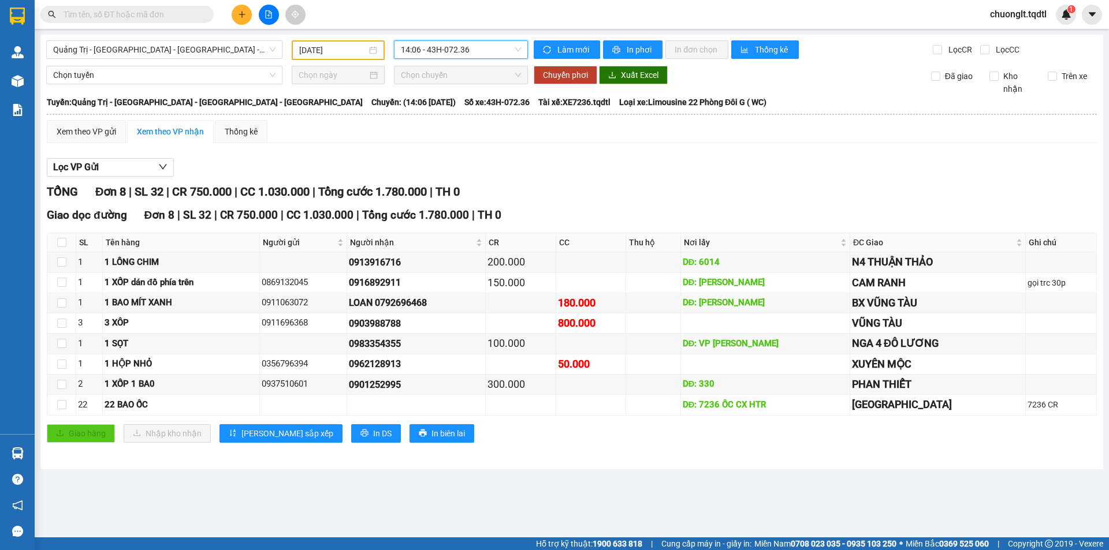
click at [379, 140] on div "Xem theo VP gửi Xem theo VP nhận Thống kê" at bounding box center [572, 131] width 1050 height 23
click at [253, 50] on span "Quảng Trị - [GEOGRAPHIC_DATA] - [GEOGRAPHIC_DATA] - [GEOGRAPHIC_DATA]" at bounding box center [164, 49] width 222 height 17
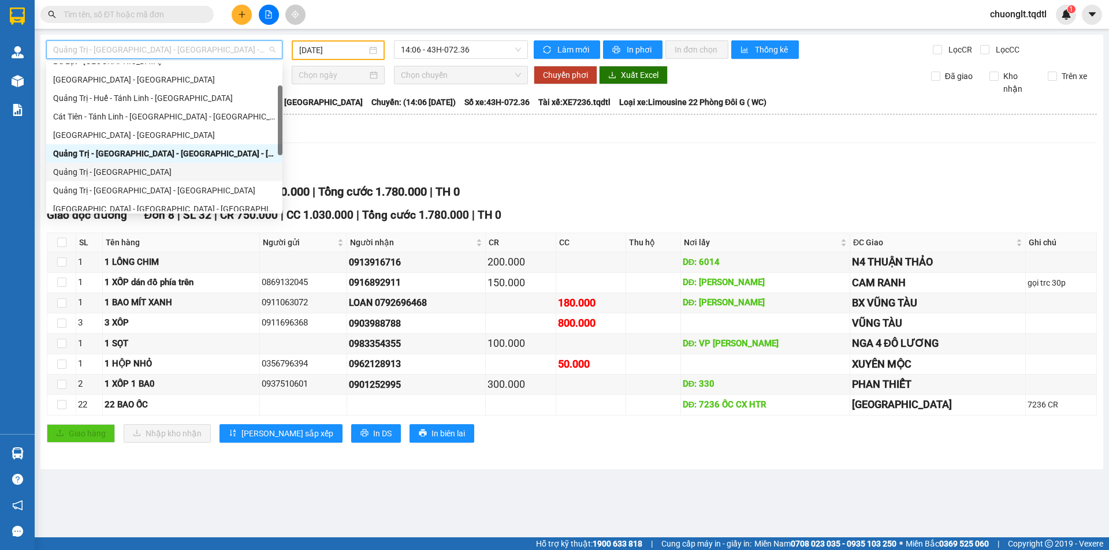
click at [146, 175] on div "Quảng Trị - [GEOGRAPHIC_DATA]" at bounding box center [164, 172] width 222 height 13
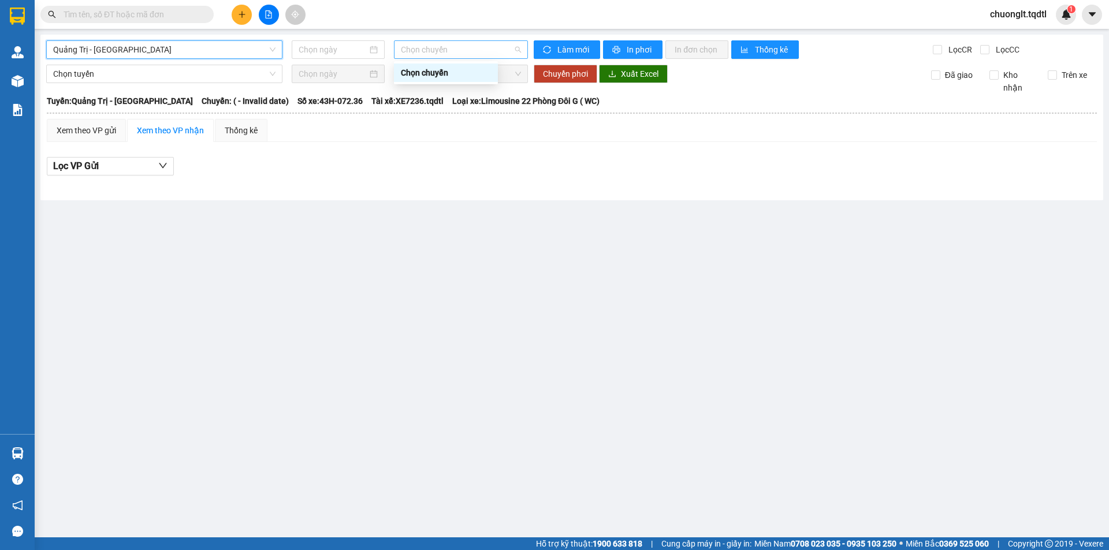
click at [490, 46] on span "Chọn chuyến" at bounding box center [461, 49] width 120 height 17
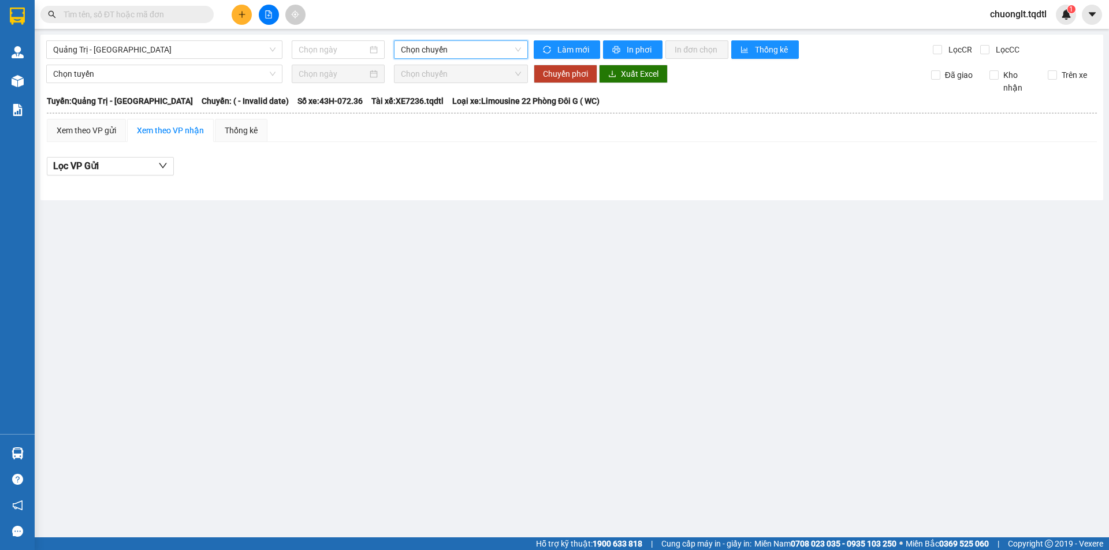
click at [490, 47] on span "Chọn chuyến" at bounding box center [461, 49] width 120 height 17
click at [514, 305] on main "Quảng Trị - Sài Gòn Chọn chuyến Làm mới In phơi In đơn chọn Thống kê Lọc CR Lọc…" at bounding box center [554, 269] width 1109 height 538
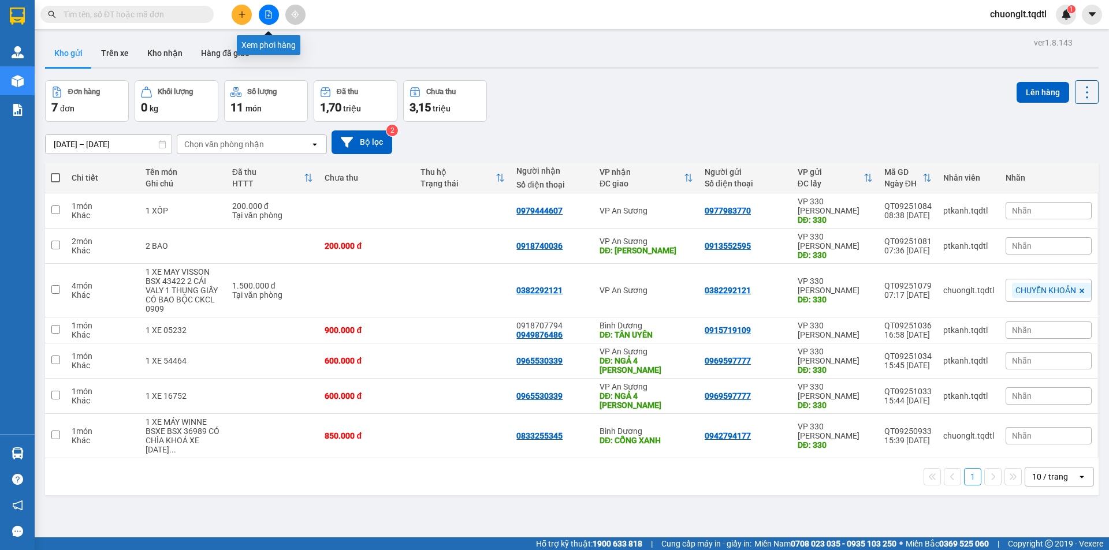
click at [270, 14] on icon "file-add" at bounding box center [268, 14] width 8 height 8
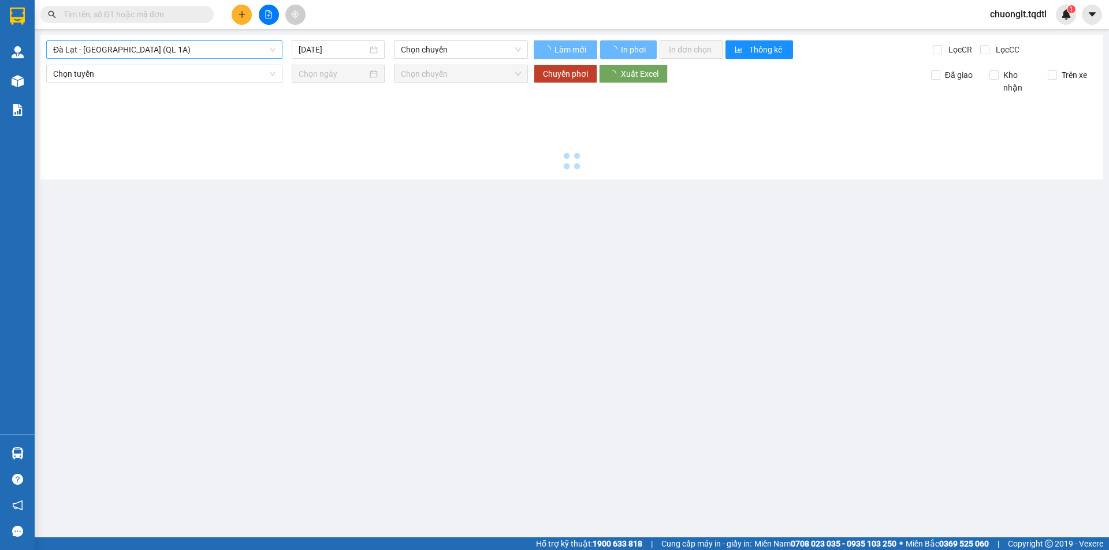
click at [239, 44] on span "Đà Lạt - Sài Gòn (QL 1A)" at bounding box center [164, 49] width 222 height 17
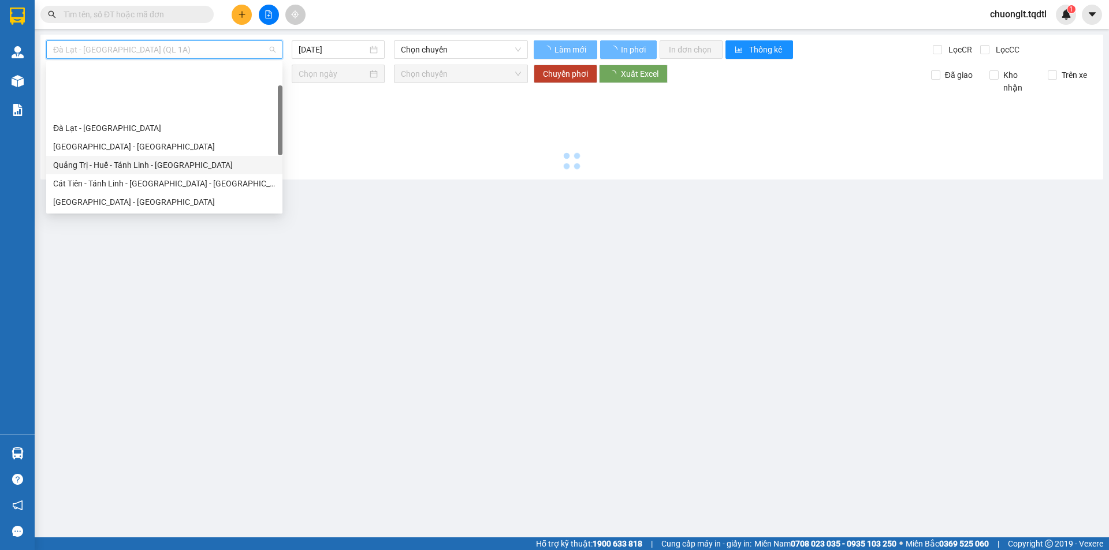
scroll to position [58, 0]
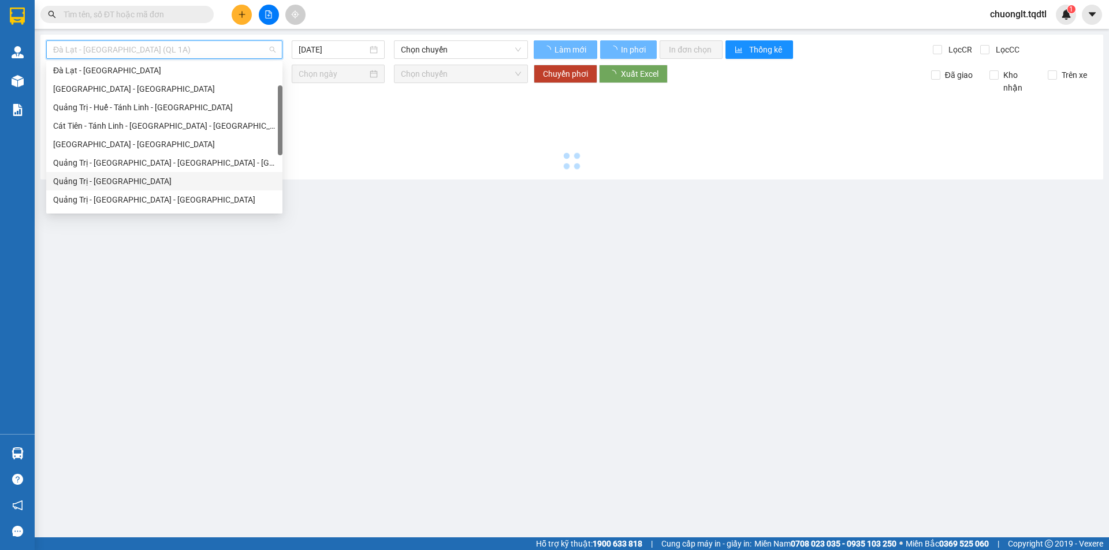
click at [128, 180] on div "Quảng Trị - Sài Gòn" at bounding box center [164, 181] width 222 height 13
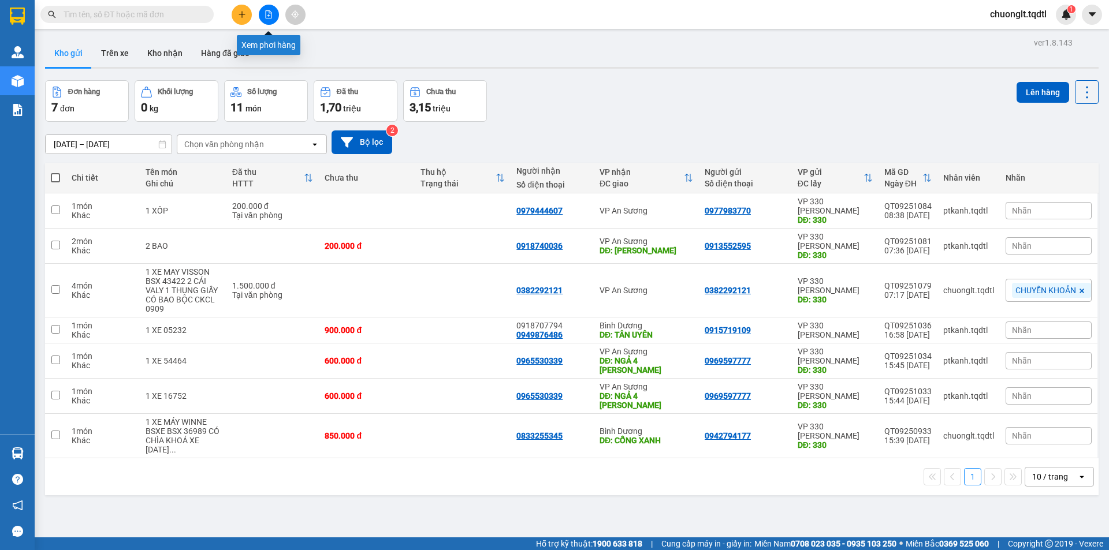
click at [263, 12] on button at bounding box center [269, 15] width 20 height 20
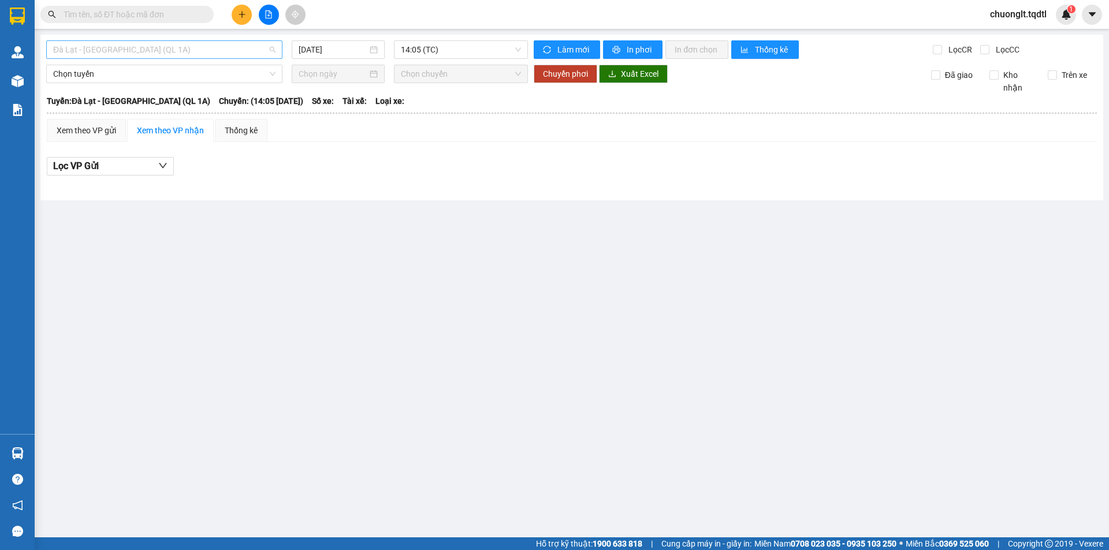
click at [239, 55] on span "Đà Lạt - [GEOGRAPHIC_DATA] (QL 1A)" at bounding box center [164, 49] width 222 height 17
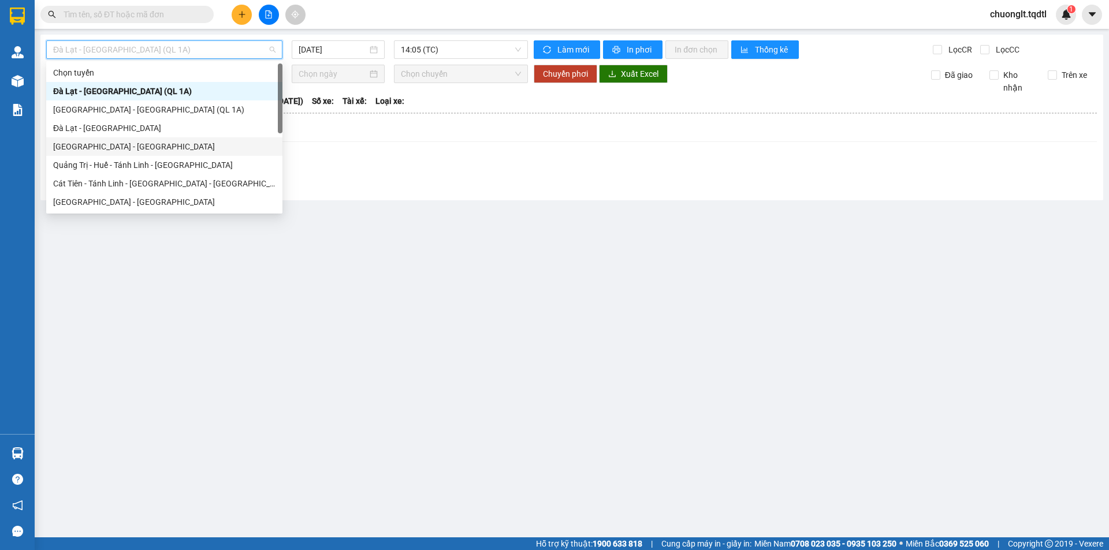
scroll to position [58, 0]
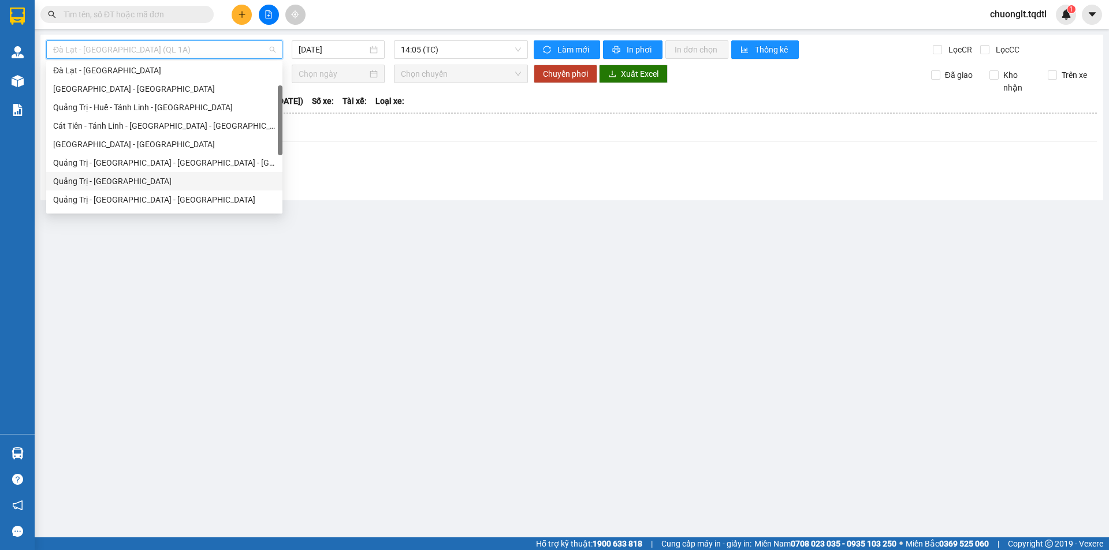
click at [117, 179] on div "Quảng Trị - [GEOGRAPHIC_DATA]" at bounding box center [164, 181] width 222 height 13
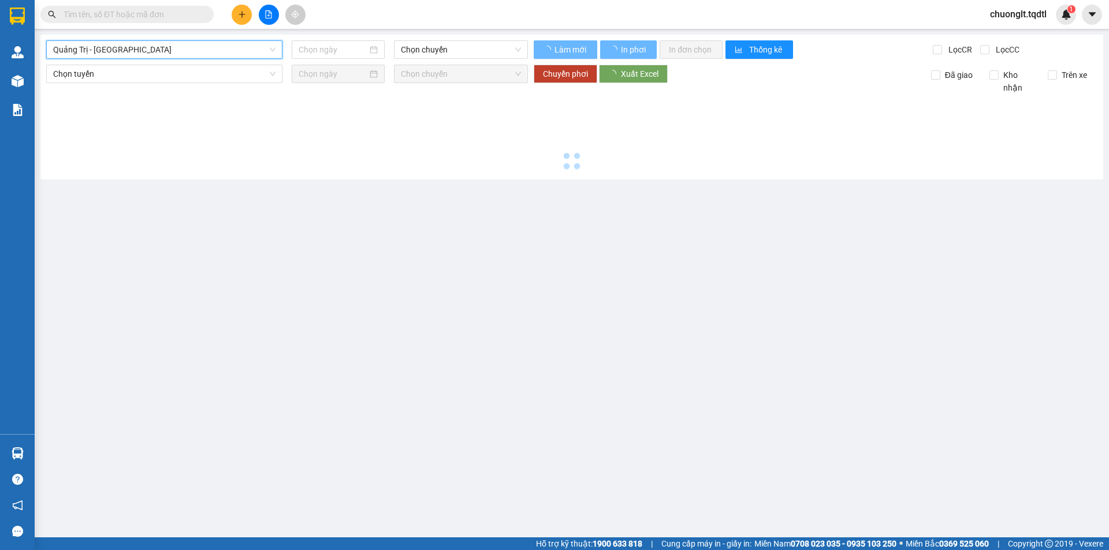
type input "[DATE]"
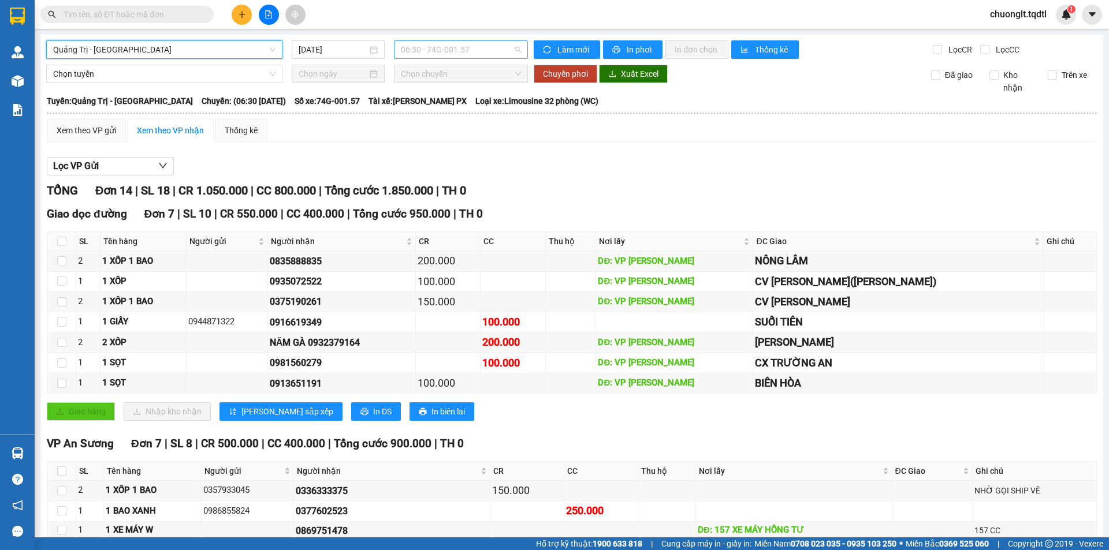
click at [501, 46] on span "06:30 - 74G-001.57" at bounding box center [461, 49] width 120 height 17
click at [592, 136] on div "Xem theo VP gửi Xem theo VP nhận Thống kê" at bounding box center [572, 130] width 1050 height 23
click at [478, 51] on span "06:30 - 74G-001.57" at bounding box center [461, 49] width 120 height 17
click at [222, 44] on span "Quảng Trị - [GEOGRAPHIC_DATA]" at bounding box center [164, 49] width 222 height 17
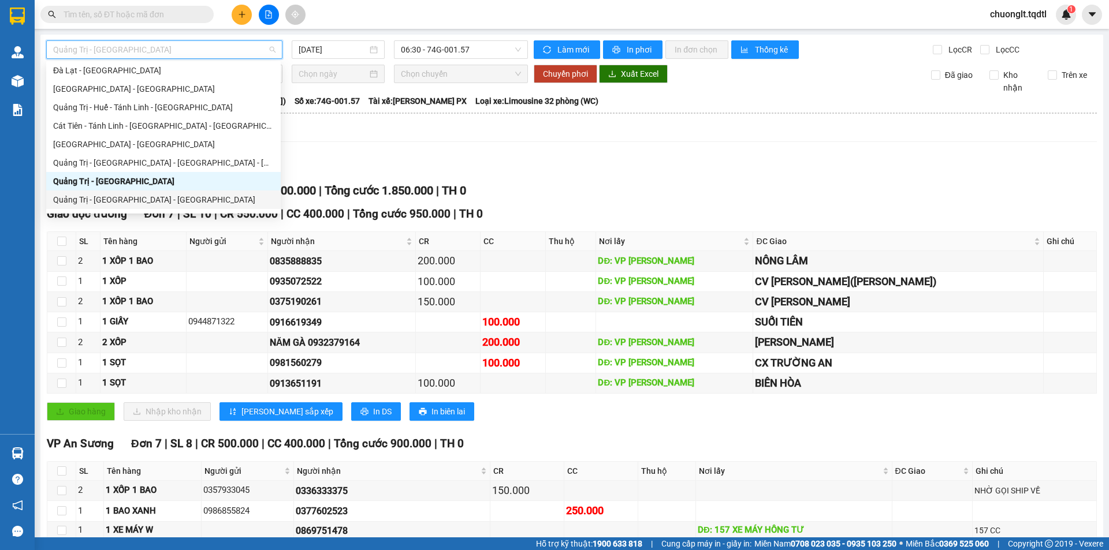
click at [164, 195] on div "Quảng Trị - [GEOGRAPHIC_DATA] - [GEOGRAPHIC_DATA]" at bounding box center [163, 199] width 221 height 13
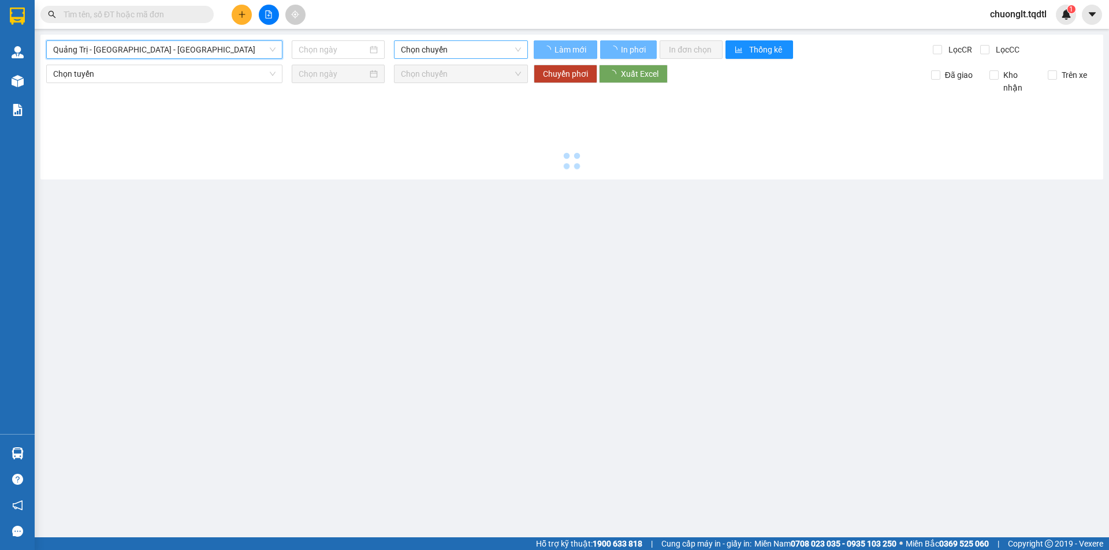
type input "[DATE]"
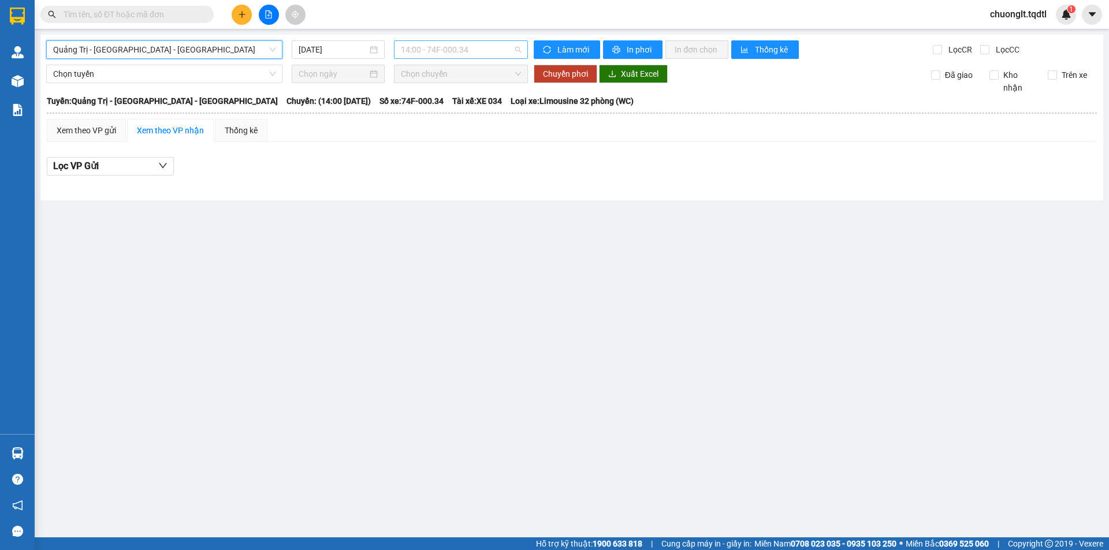
click at [481, 49] on span "14:00 - 74F-000.34" at bounding box center [461, 49] width 120 height 17
click at [250, 48] on span "Quảng Trị - [GEOGRAPHIC_DATA] - [GEOGRAPHIC_DATA]" at bounding box center [164, 49] width 222 height 17
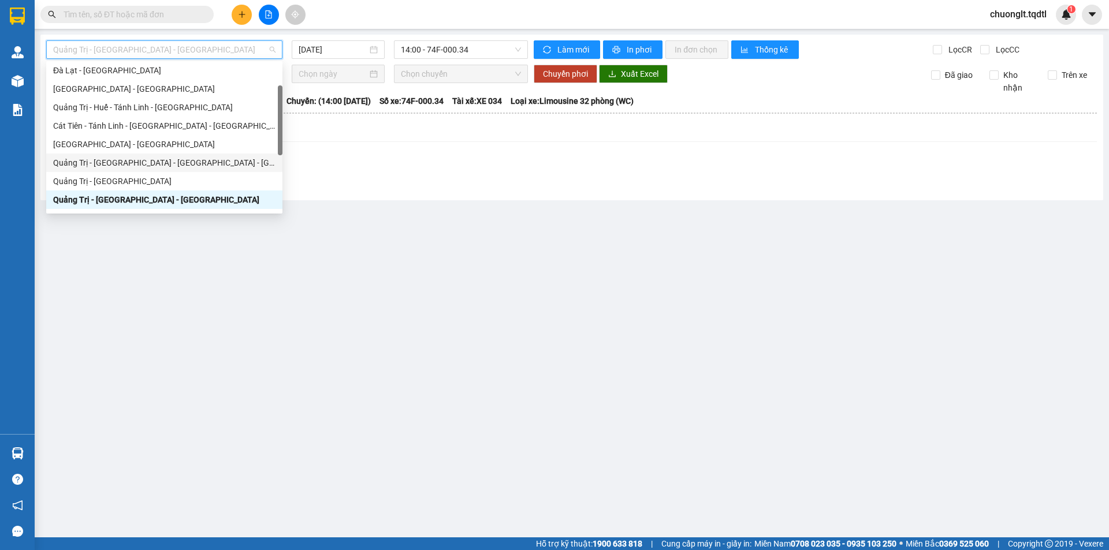
click at [165, 158] on div "Quảng Trị - [GEOGRAPHIC_DATA] - [GEOGRAPHIC_DATA] - [GEOGRAPHIC_DATA]" at bounding box center [164, 162] width 222 height 13
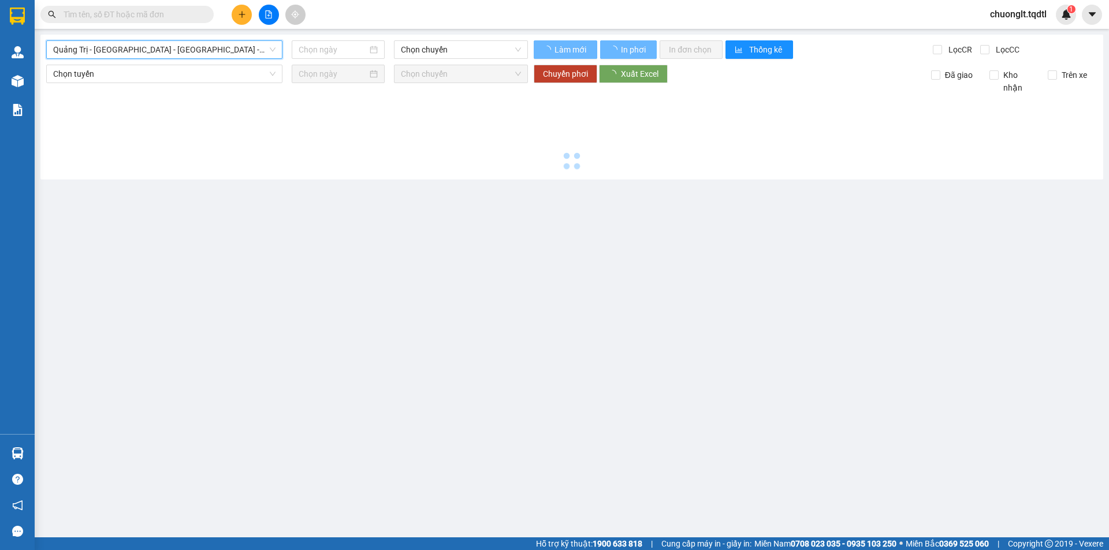
type input "[DATE]"
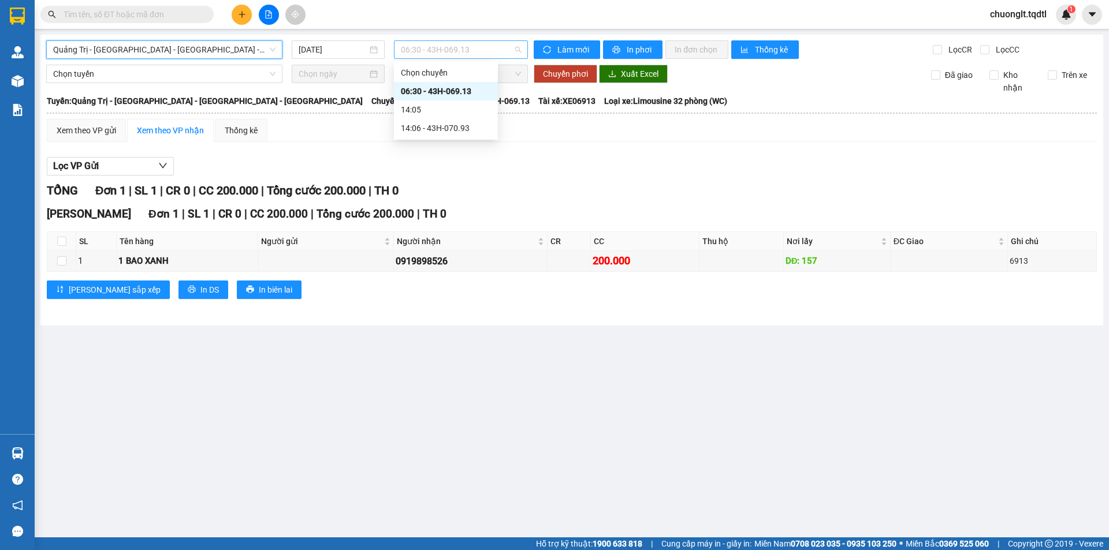
click at [474, 52] on span "06:30 - 43H-069.13" at bounding box center [461, 49] width 120 height 17
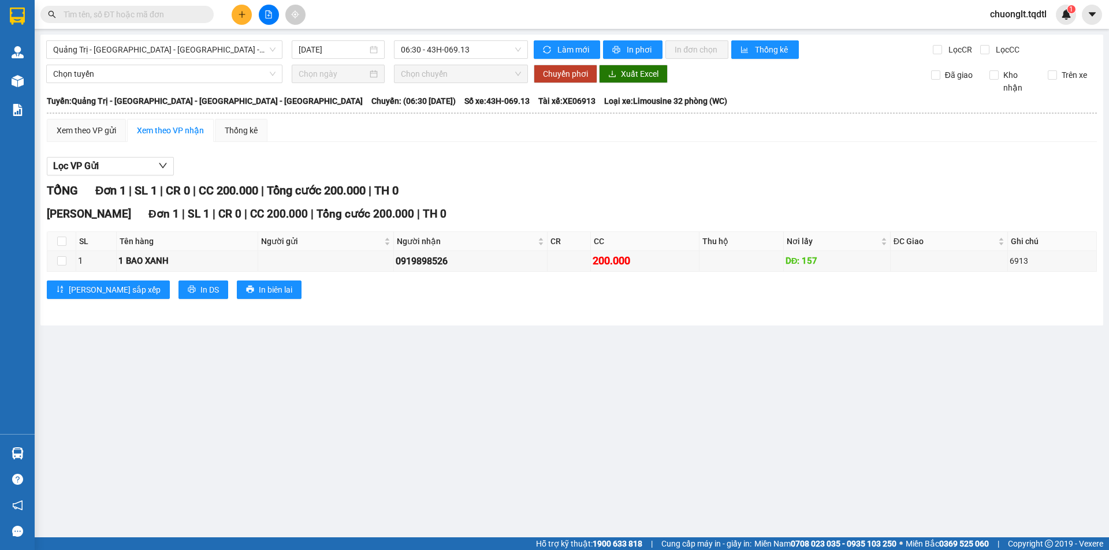
click at [238, 39] on div "[GEOGRAPHIC_DATA] - [GEOGRAPHIC_DATA] - [GEOGRAPHIC_DATA] - [GEOGRAPHIC_DATA] […" at bounding box center [571, 180] width 1063 height 291
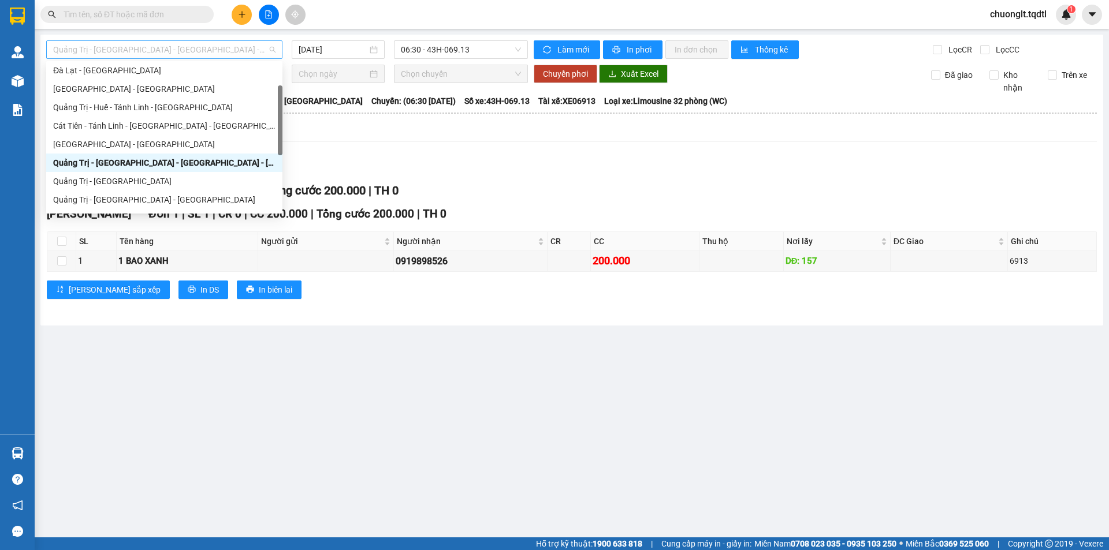
click at [235, 43] on span "Quảng Trị - [GEOGRAPHIC_DATA] - [GEOGRAPHIC_DATA] - [GEOGRAPHIC_DATA]" at bounding box center [164, 49] width 222 height 17
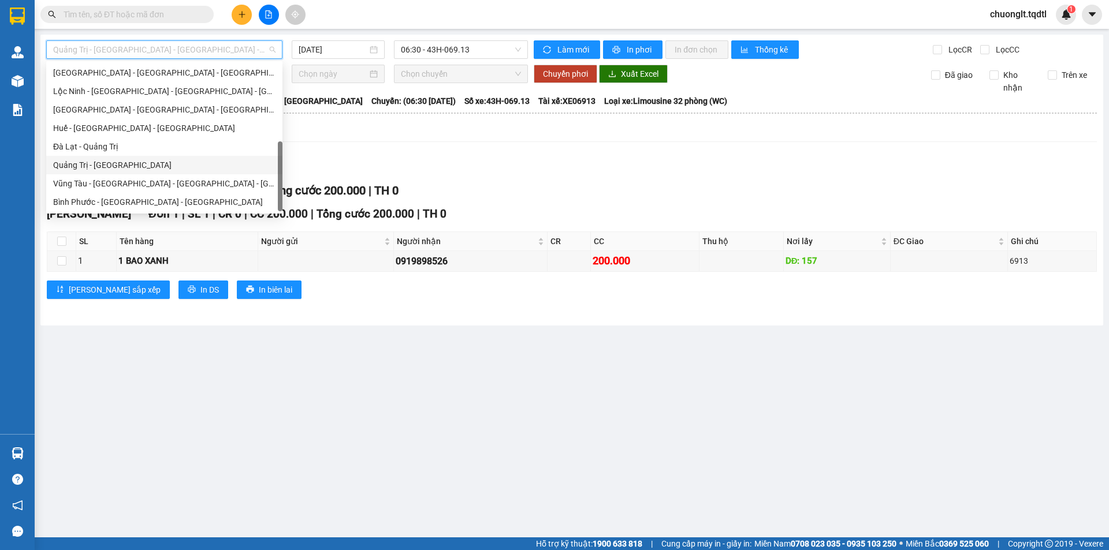
click at [152, 165] on div "Quảng Trị - [GEOGRAPHIC_DATA]" at bounding box center [164, 165] width 222 height 13
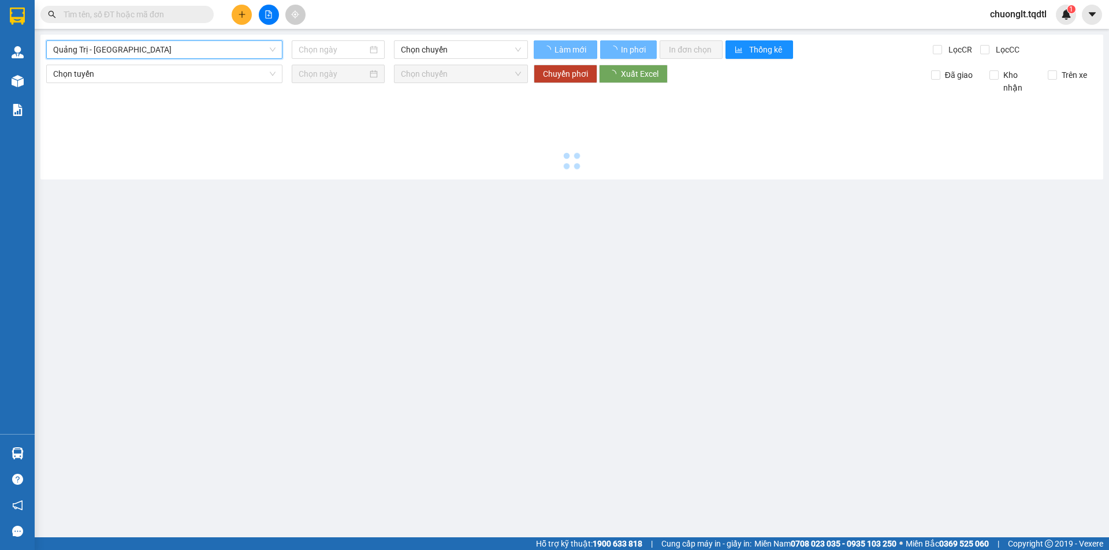
type input "[DATE]"
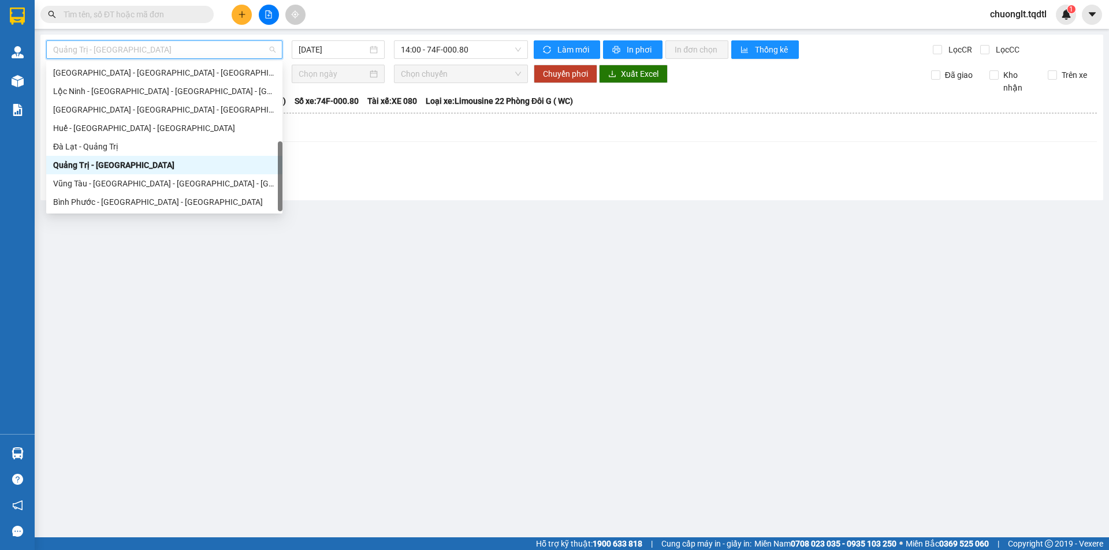
click at [197, 47] on span "Quảng Trị - [GEOGRAPHIC_DATA]" at bounding box center [164, 49] width 222 height 17
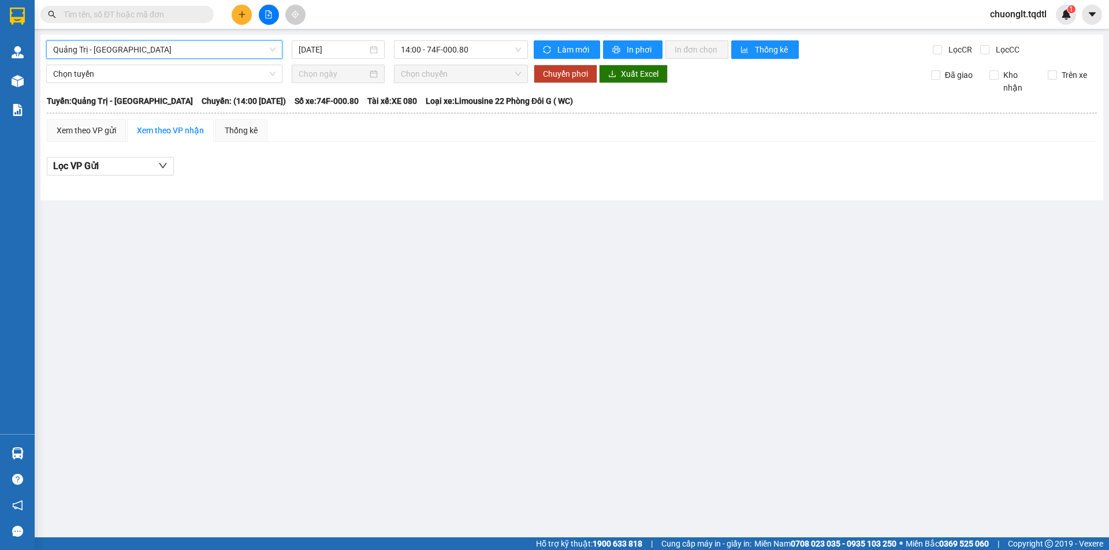
click at [322, 170] on div "Lọc VP Gửi" at bounding box center [572, 166] width 1050 height 19
click at [486, 47] on span "14:00 - 74F-000.80" at bounding box center [461, 49] width 120 height 17
click at [230, 46] on span "Quảng Trị - [GEOGRAPHIC_DATA]" at bounding box center [164, 49] width 222 height 17
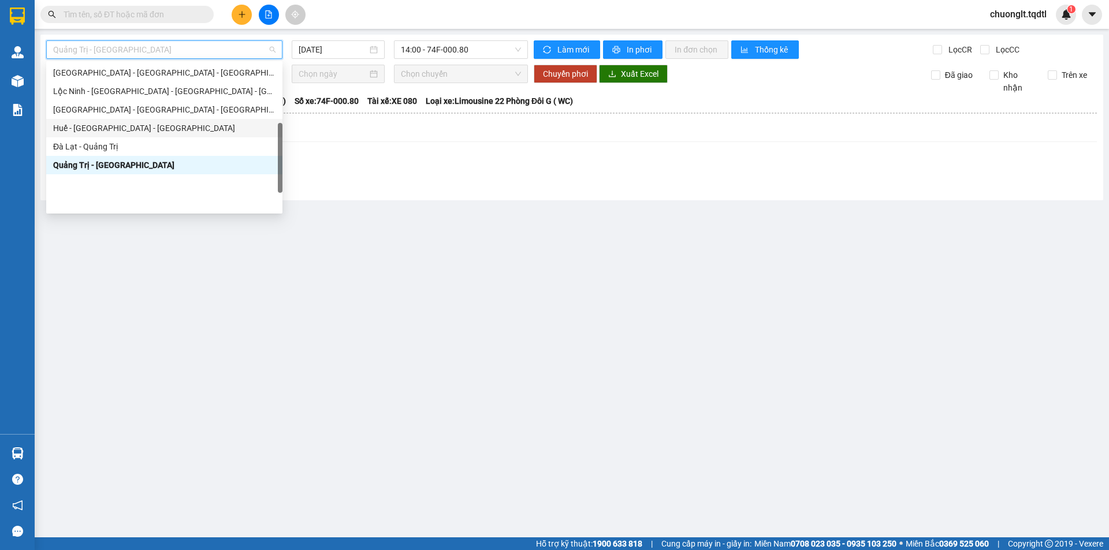
scroll to position [182, 0]
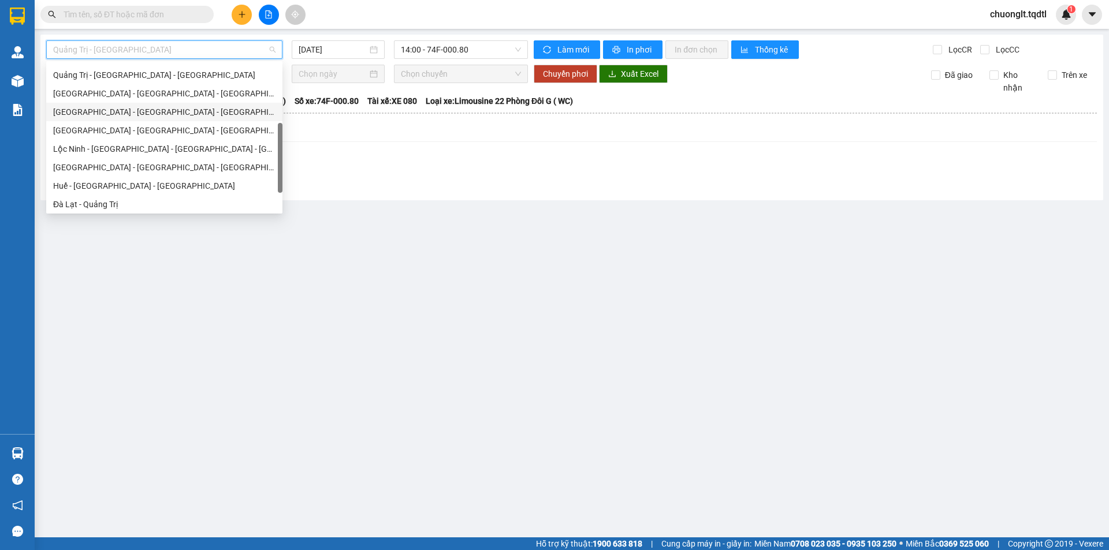
click at [147, 109] on div "[GEOGRAPHIC_DATA] - [GEOGRAPHIC_DATA] - [GEOGRAPHIC_DATA]" at bounding box center [164, 112] width 222 height 13
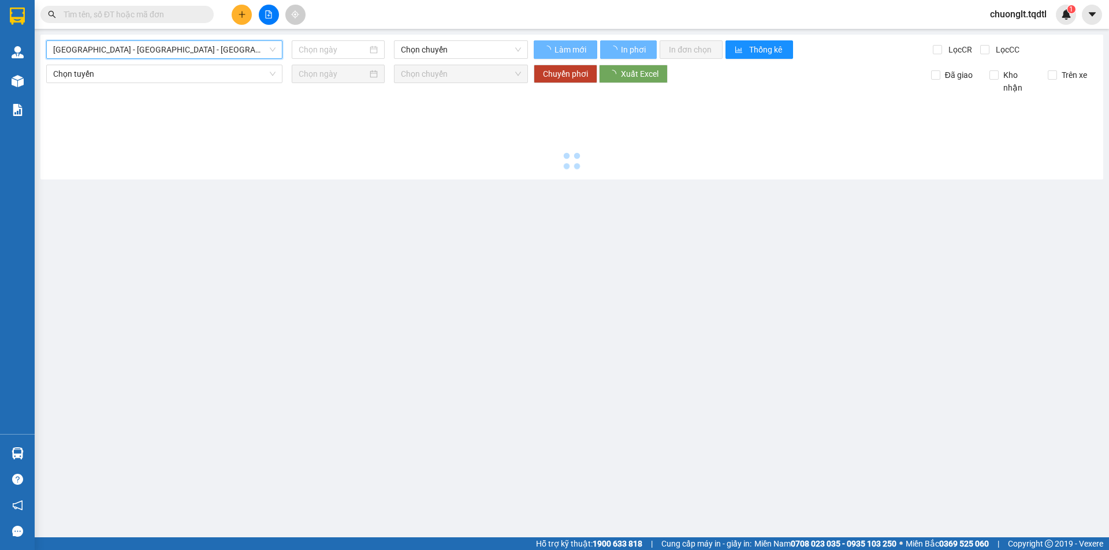
type input "[DATE]"
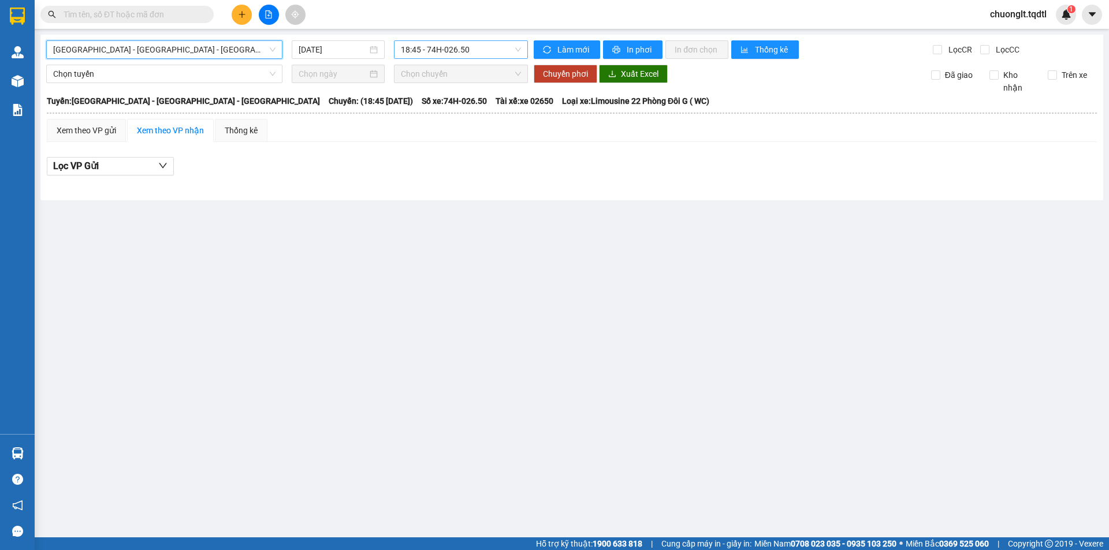
click at [494, 47] on span "18:45 - 74H-026.50" at bounding box center [461, 49] width 120 height 17
click at [473, 210] on main "[GEOGRAPHIC_DATA] - [GEOGRAPHIC_DATA] - [GEOGRAPHIC_DATA] [DATE] 18:45 - 74H-02…" at bounding box center [554, 269] width 1109 height 538
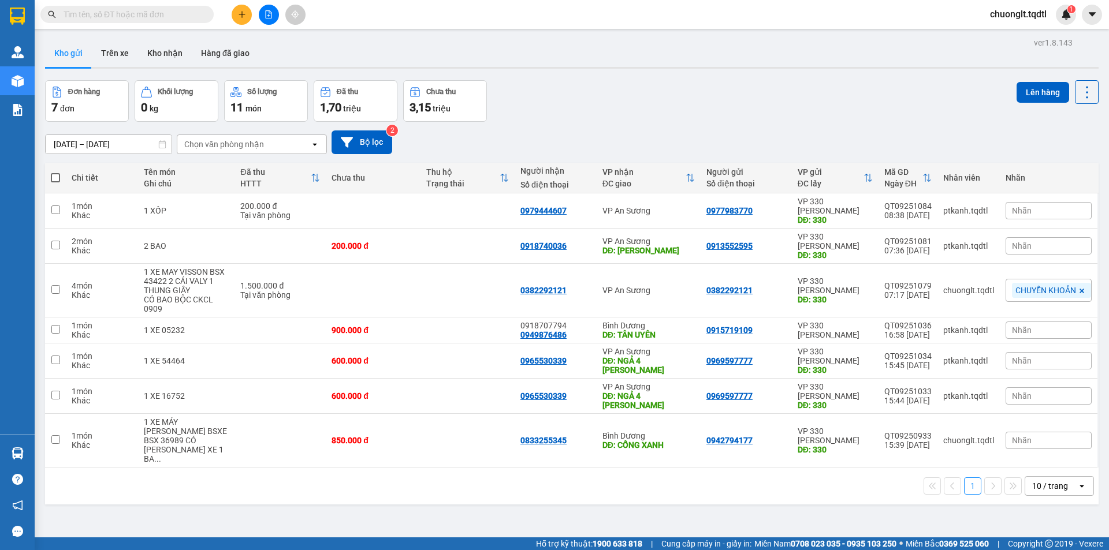
click at [104, 3] on div "Kết quả [PERSON_NAME] ( 0 ) Bộ lọc No Data chuonglt.tqdtl 1" at bounding box center [554, 14] width 1109 height 29
click at [106, 12] on input "text" at bounding box center [132, 14] width 136 height 13
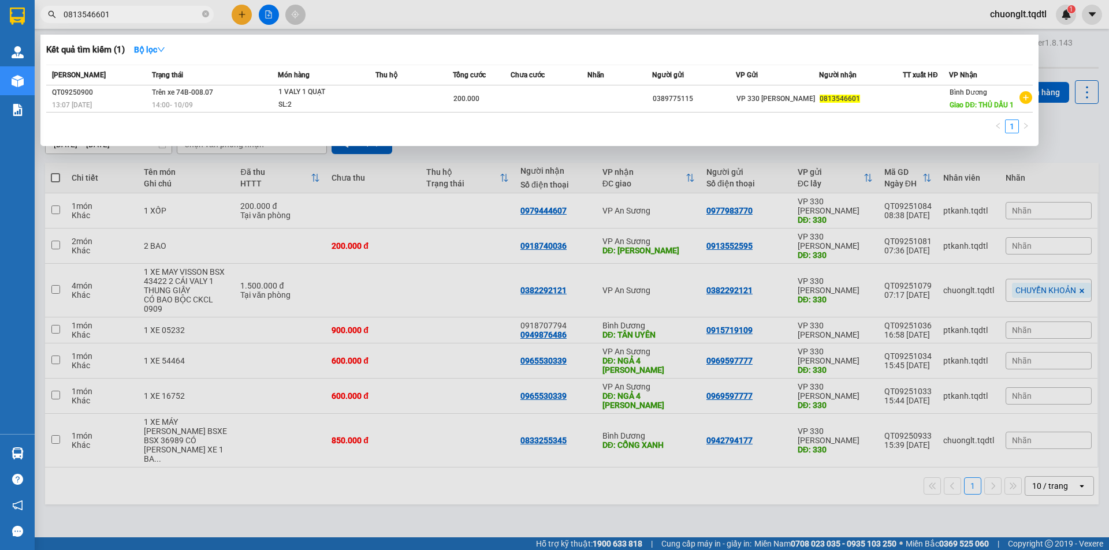
click at [485, 487] on div at bounding box center [554, 275] width 1109 height 550
click at [159, 16] on input "0813546601" at bounding box center [132, 14] width 136 height 13
type input "0"
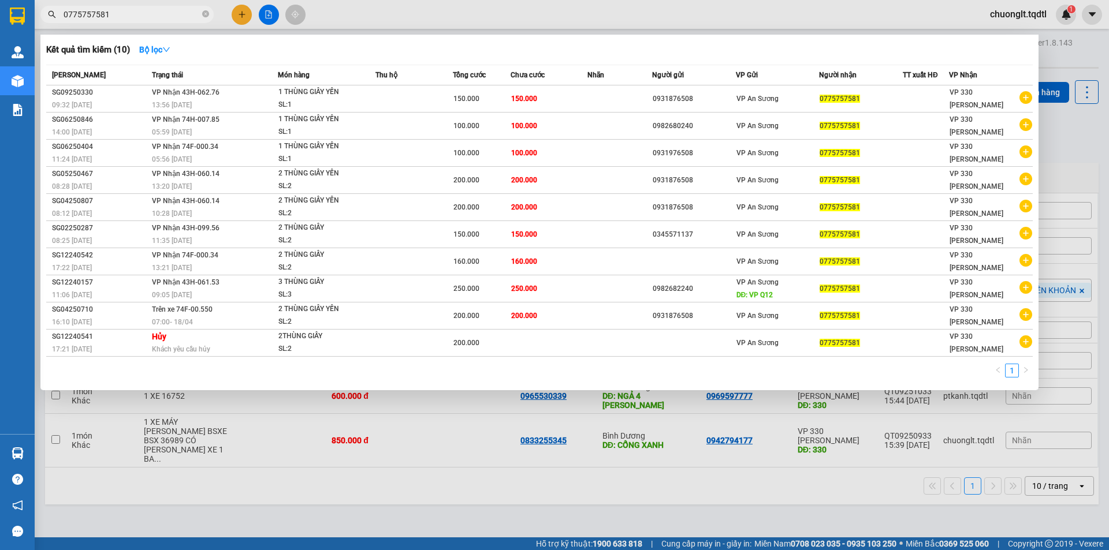
type input "0775757581"
click at [424, 474] on div at bounding box center [554, 275] width 1109 height 550
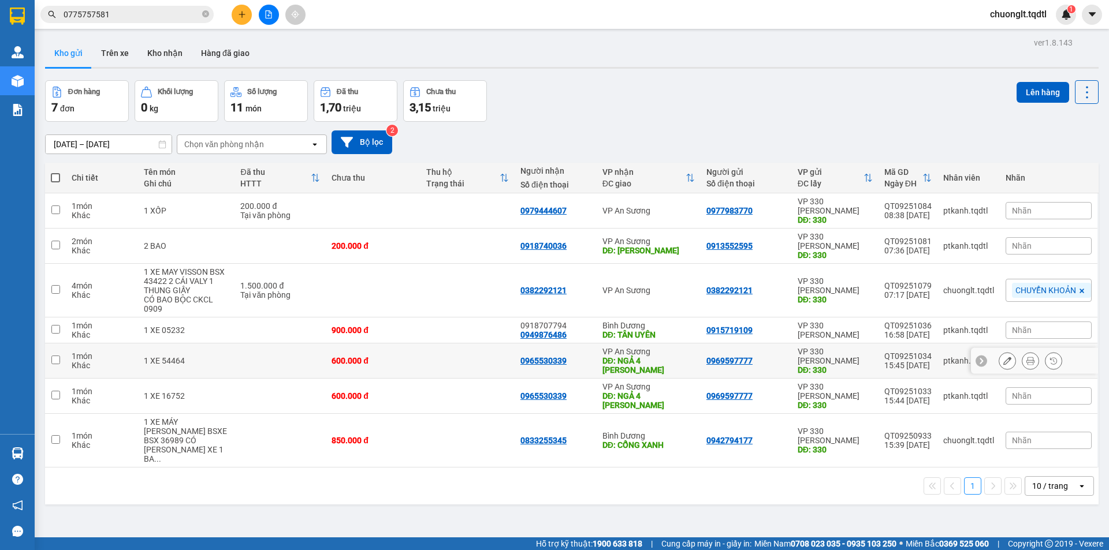
scroll to position [53, 0]
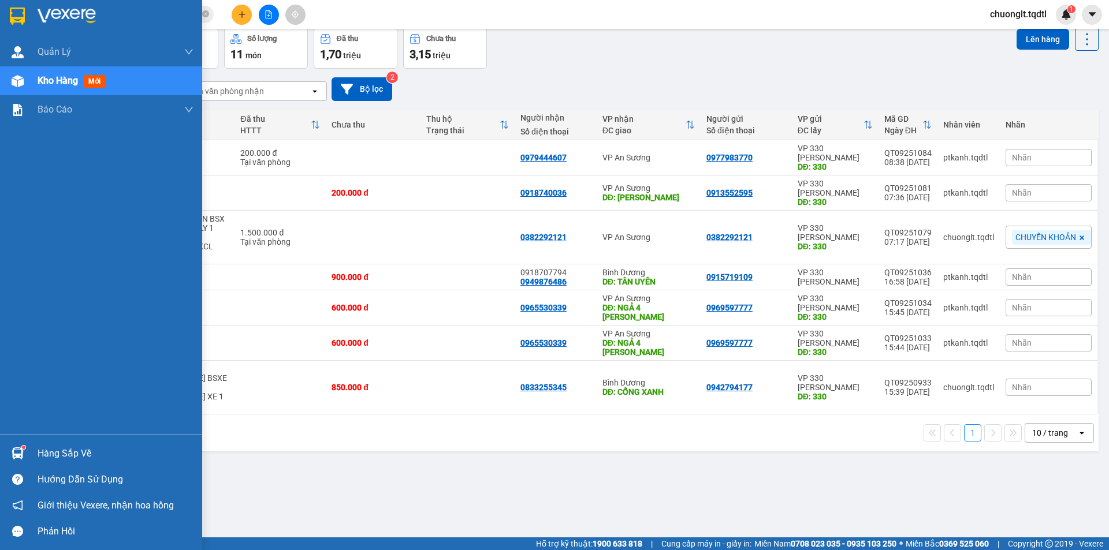
click at [64, 442] on div "Hàng sắp về" at bounding box center [101, 454] width 202 height 26
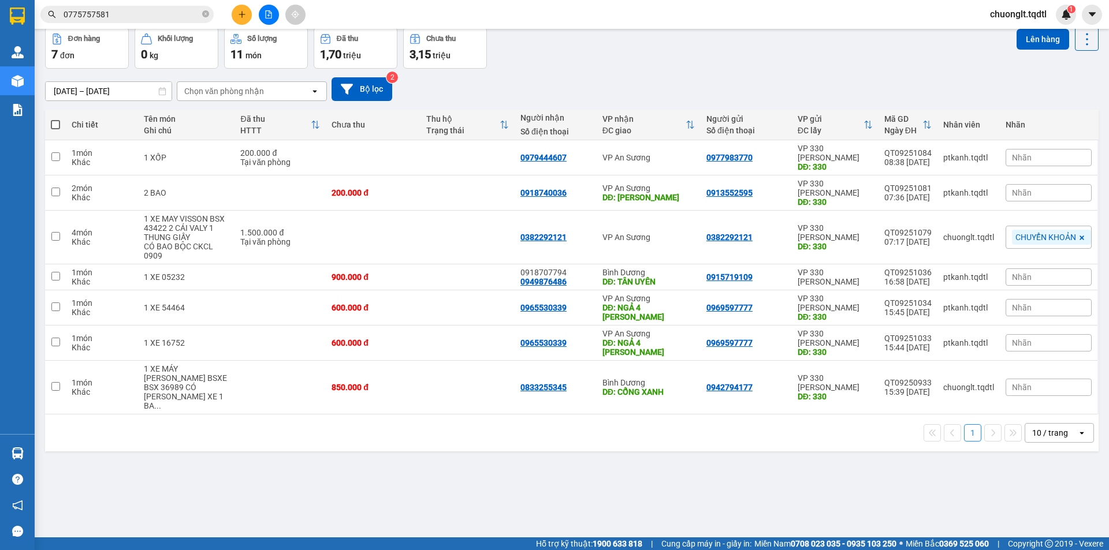
click at [659, 438] on section "Kết quả tìm kiếm ( 10 ) Bộ lọc Mã ĐH Trạng thái Món hàng Thu hộ Tổng cước Chưa …" at bounding box center [554, 275] width 1109 height 550
